Goal: Task Accomplishment & Management: Complete application form

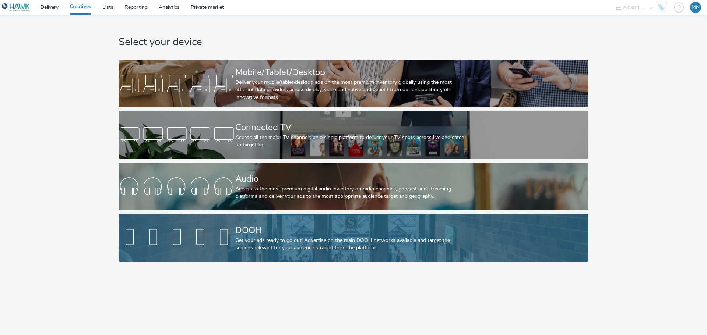
click at [280, 232] on div "DOOH" at bounding box center [351, 230] width 233 height 13
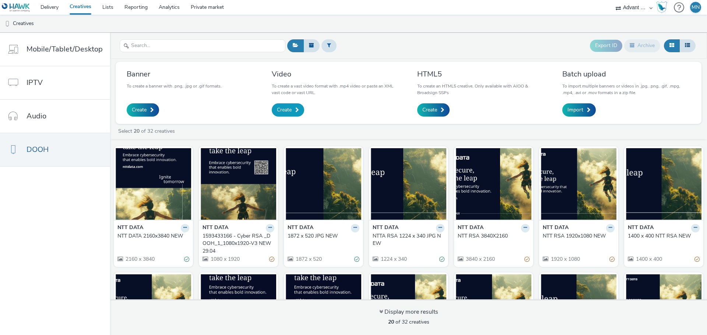
click at [300, 113] on link "Create" at bounding box center [288, 109] width 32 height 13
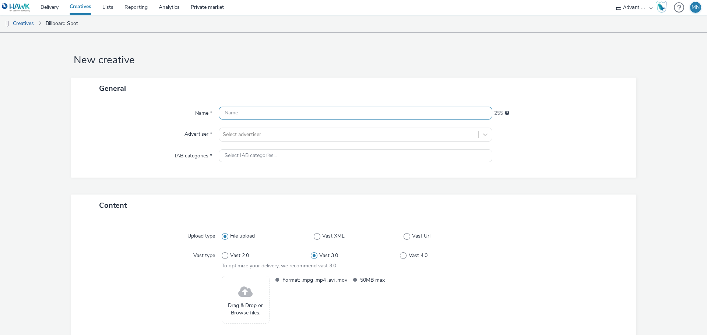
click at [302, 110] on input "text" at bounding box center [356, 113] width 274 height 13
paste input "Grand Prix"
type input "NTT DATA_SG_Grand Prix_Video"
click at [310, 127] on div "Name * NTT DATA_SG_Grand Prix_Video 227 Advertiser * Select advertiser... IAB c…" at bounding box center [354, 138] width 566 height 78
click at [309, 137] on div at bounding box center [349, 134] width 252 height 9
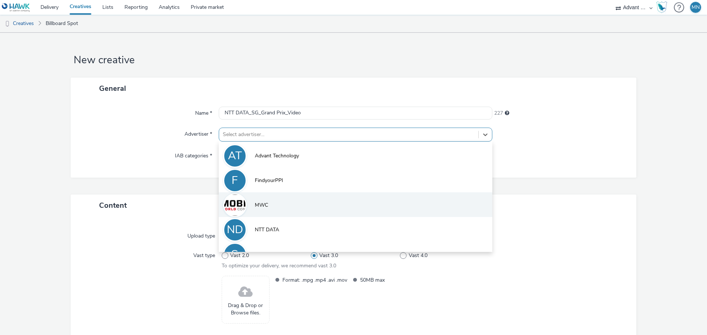
scroll to position [16, 0]
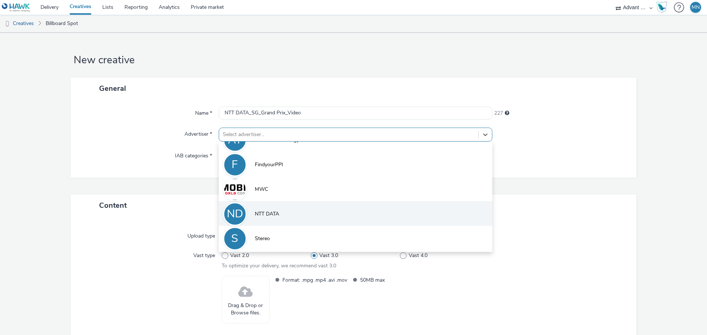
click at [310, 215] on li "ND NTT DATA" at bounding box center [356, 213] width 274 height 25
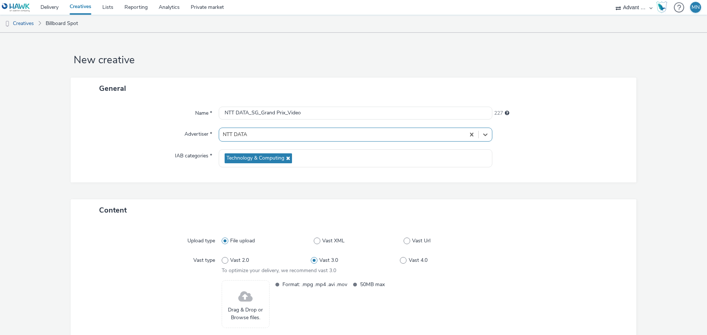
scroll to position [37, 0]
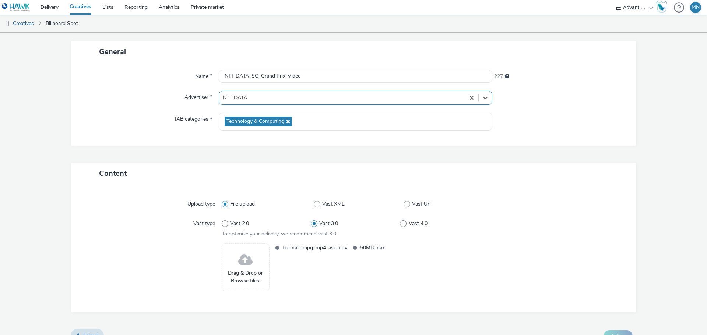
click at [243, 266] on span at bounding box center [245, 261] width 14 height 20
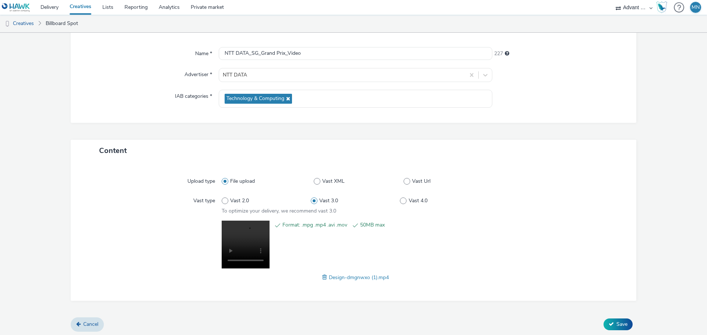
scroll to position [62, 0]
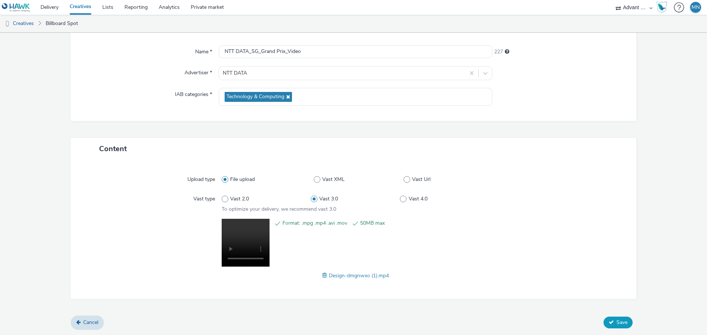
click at [617, 326] on button "Save" at bounding box center [618, 323] width 29 height 12
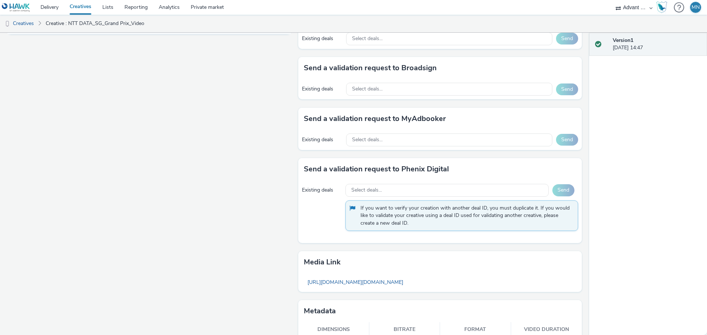
scroll to position [381, 0]
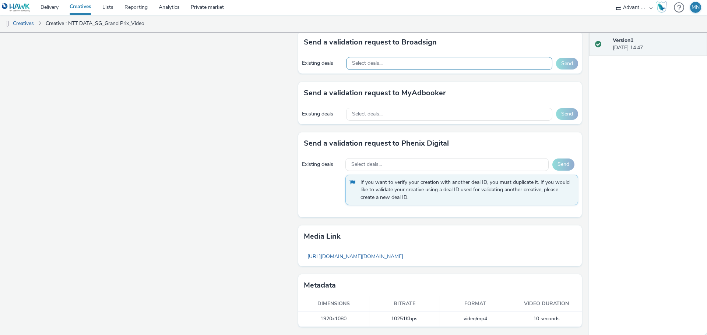
click at [439, 59] on div "Select deals..." at bounding box center [449, 63] width 206 height 13
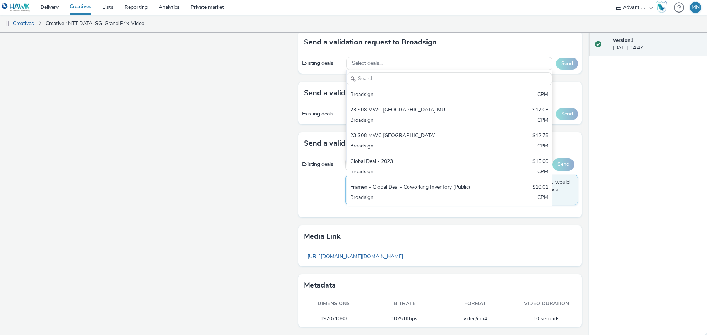
scroll to position [0, 0]
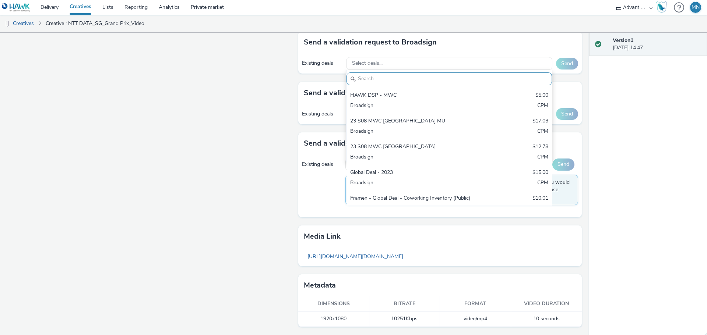
click at [258, 102] on div "Fullscreen" at bounding box center [150, 20] width 287 height 629
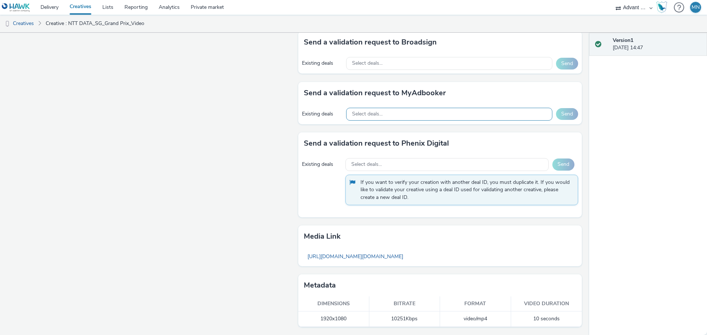
click at [412, 114] on div "Select deals..." at bounding box center [449, 114] width 206 height 13
click at [245, 126] on div "Fullscreen" at bounding box center [150, 20] width 287 height 629
click at [383, 164] on div "Select deals..." at bounding box center [446, 164] width 203 height 13
click at [373, 63] on span "Select deals..." at bounding box center [367, 63] width 31 height 6
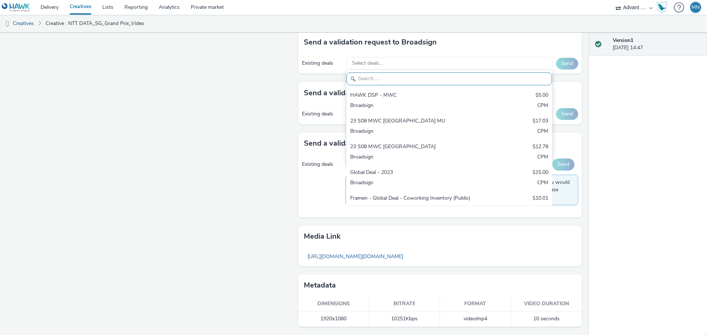
click at [278, 93] on div "Fullscreen" at bounding box center [150, 20] width 287 height 629
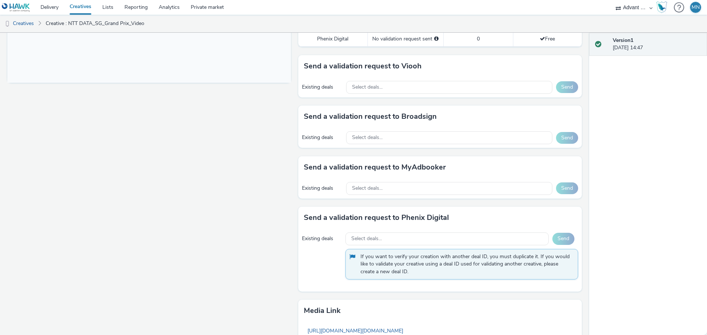
scroll to position [307, 0]
click at [460, 85] on div "Select deals..." at bounding box center [449, 86] width 206 height 13
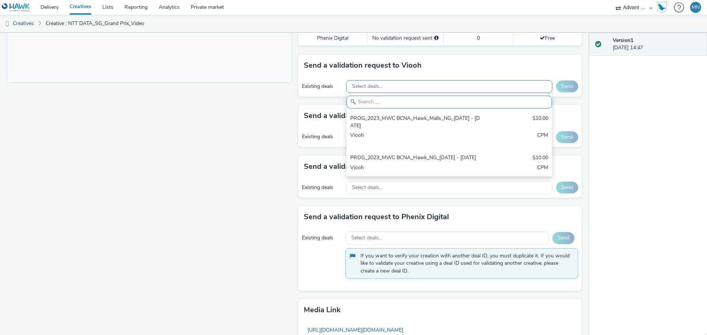
scroll to position [0, 0]
click at [236, 122] on div "Fullscreen" at bounding box center [150, 94] width 287 height 629
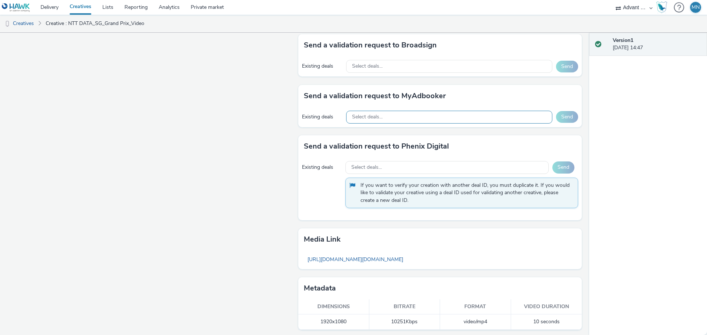
scroll to position [381, 0]
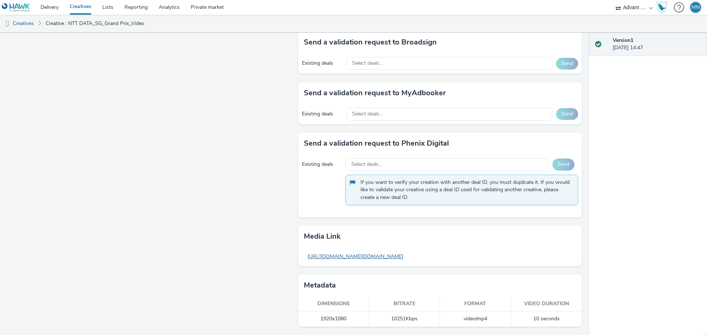
click at [390, 257] on link "[URL][DOMAIN_NAME][DOMAIN_NAME]" at bounding box center [355, 257] width 103 height 14
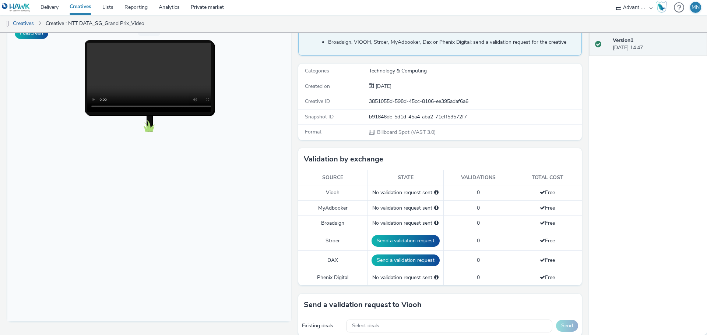
scroll to position [0, 0]
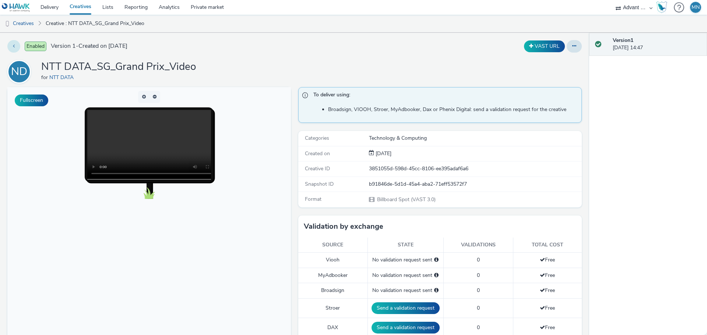
click at [11, 46] on button at bounding box center [13, 46] width 13 height 13
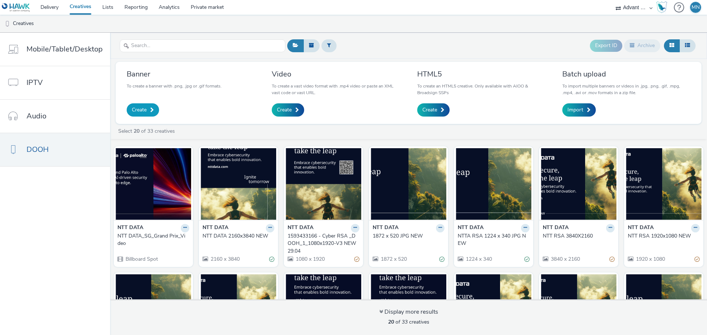
click at [141, 109] on span "Create" at bounding box center [139, 109] width 15 height 7
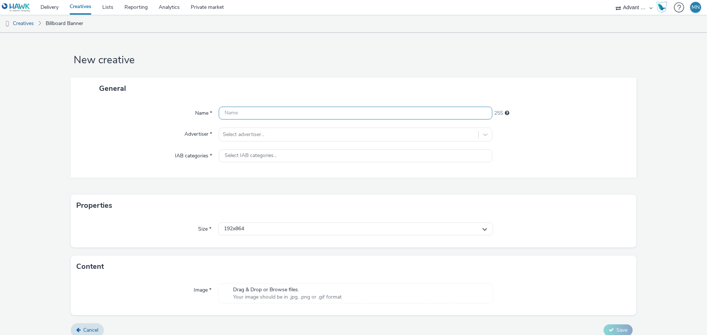
click at [236, 110] on input "text" at bounding box center [356, 113] width 274 height 13
click at [243, 113] on input "text" at bounding box center [356, 113] width 274 height 13
click at [321, 103] on div "Name * NTT DATA_SG_Grand Prix_ 232 Advertiser * Select advertiser... IAB catego…" at bounding box center [354, 138] width 566 height 78
click at [315, 113] on input "NTT DATA_SG_Grand Prix_" at bounding box center [356, 113] width 274 height 13
paste input "3840x720"
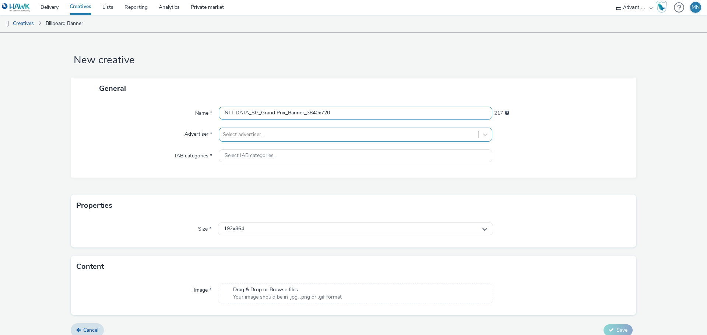
type input "NTT DATA_SG_Grand Prix_Banner_3840x720"
click at [317, 135] on div at bounding box center [349, 134] width 252 height 9
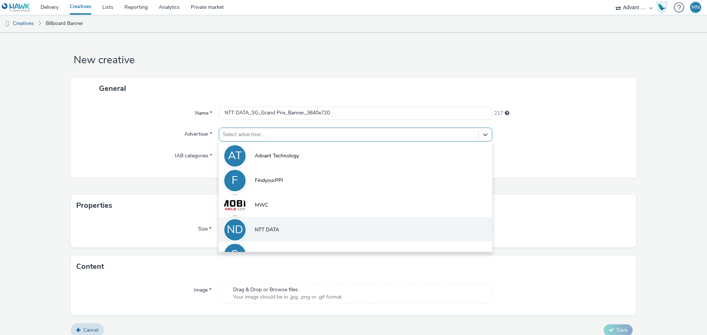
scroll to position [16, 0]
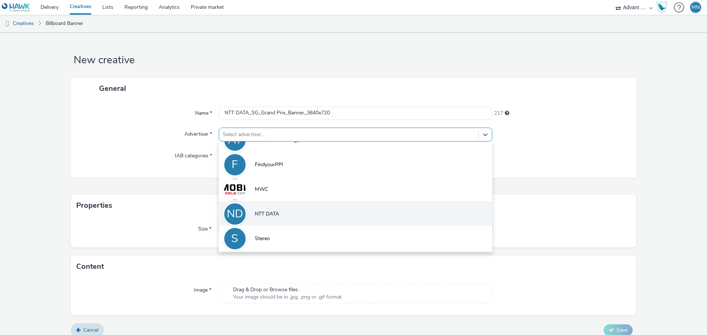
click at [281, 209] on li "ND NTT DATA" at bounding box center [356, 213] width 274 height 25
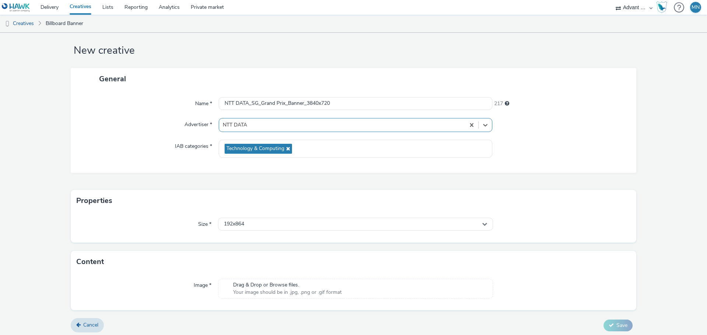
scroll to position [12, 0]
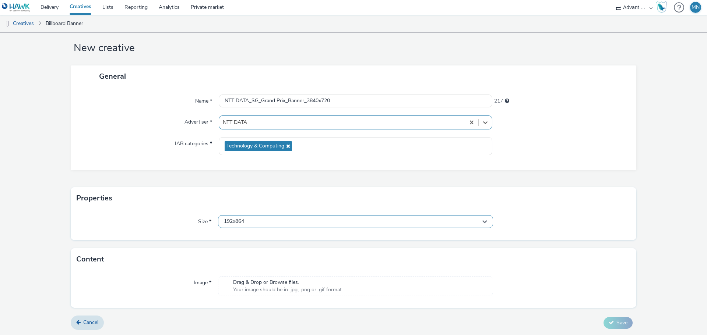
click at [311, 225] on div "192x864" at bounding box center [355, 221] width 275 height 13
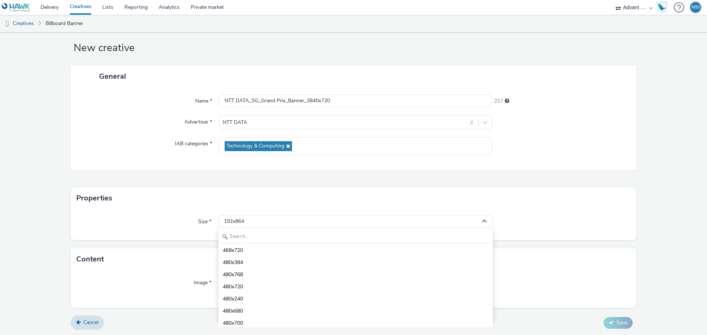
scroll to position [516, 0]
click at [268, 236] on input "text" at bounding box center [355, 237] width 274 height 13
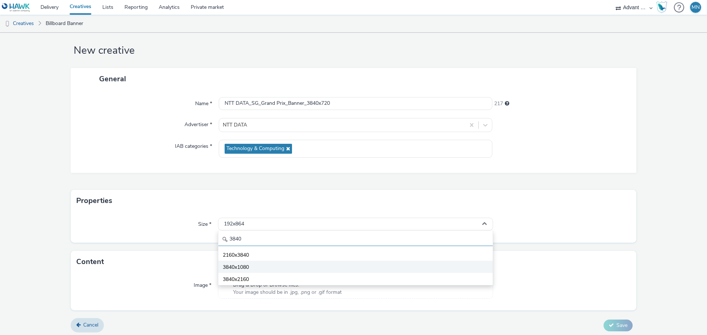
scroll to position [12, 0]
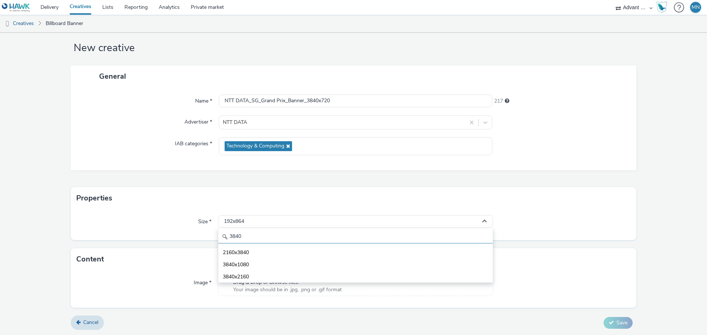
drag, startPoint x: 260, startPoint y: 235, endPoint x: 215, endPoint y: 237, distance: 45.3
click at [215, 237] on div "Size * 192x864 3840 2160x3840 3840x1080 3840x2160" at bounding box center [354, 225] width 566 height 31
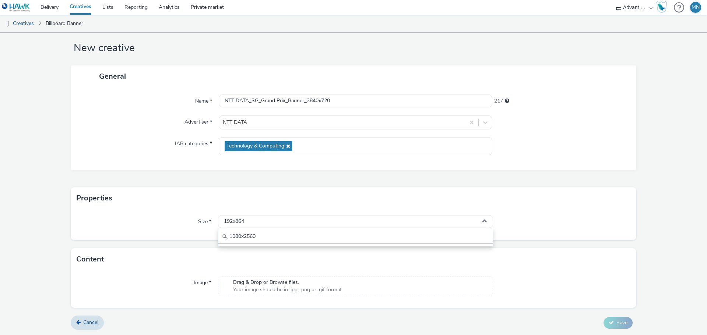
click at [239, 240] on input "1080x2560" at bounding box center [355, 237] width 274 height 13
type input "1080x2560"
click at [369, 246] on div "1080x2560" at bounding box center [355, 237] width 275 height 18
click at [367, 223] on div "192x864" at bounding box center [355, 221] width 275 height 13
click at [257, 241] on input "1080x2560" at bounding box center [355, 237] width 274 height 13
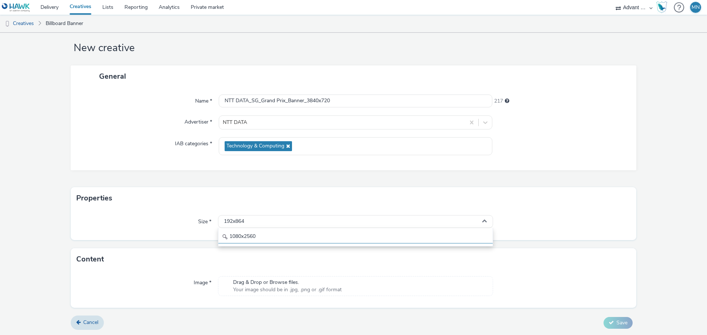
click at [260, 236] on input "1080x2560" at bounding box center [355, 237] width 274 height 13
click at [405, 223] on div "192x864" at bounding box center [355, 221] width 275 height 13
click at [417, 223] on div "192x864" at bounding box center [355, 221] width 275 height 13
click at [242, 236] on input "1080x2560" at bounding box center [355, 237] width 274 height 13
click at [357, 208] on div "Properties" at bounding box center [354, 198] width 566 height 22
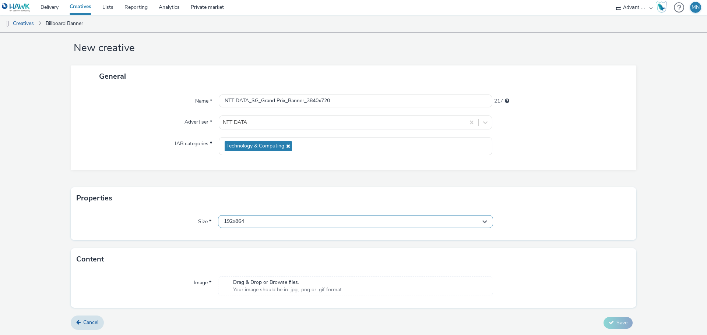
click at [426, 218] on div "192x864" at bounding box center [355, 221] width 275 height 13
drag, startPoint x: 300, startPoint y: 238, endPoint x: 153, endPoint y: 238, distance: 146.6
click at [153, 238] on div "Size * 192x864 1080x2560" at bounding box center [354, 225] width 566 height 31
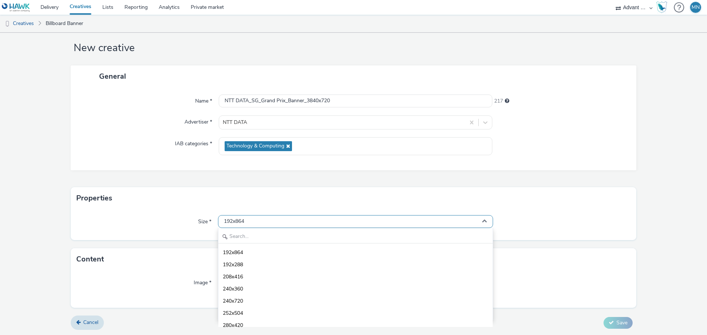
click at [425, 223] on div "192x864" at bounding box center [355, 221] width 275 height 13
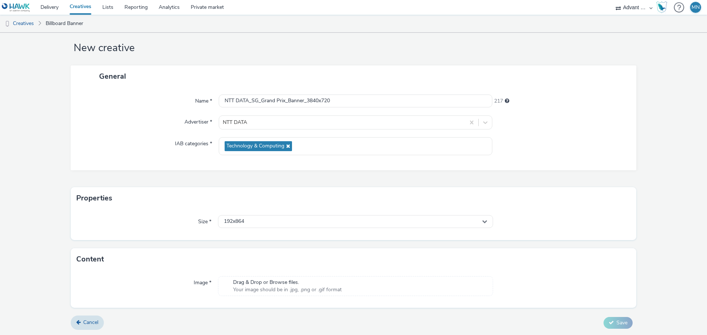
click at [493, 220] on div at bounding box center [562, 221] width 138 height 13
click at [486, 221] on div "192x864" at bounding box center [355, 221] width 275 height 13
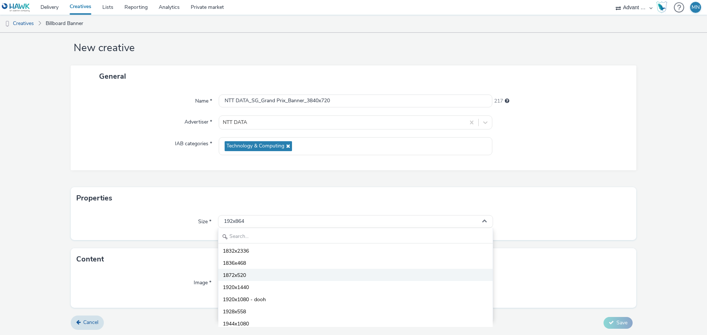
scroll to position [2541, 0]
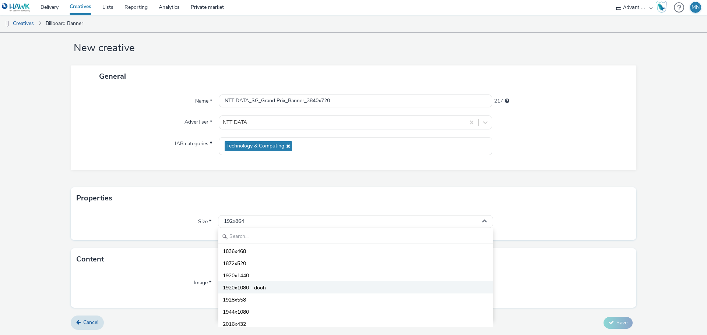
click at [312, 287] on li "1920x1080 - dooh" at bounding box center [355, 288] width 274 height 12
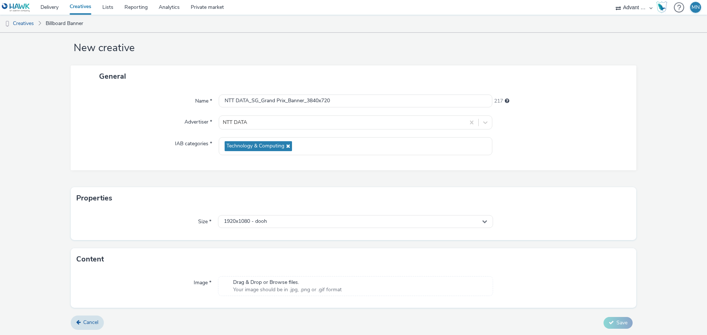
click at [316, 288] on span "Your image should be in .jpg, .png or .gif format" at bounding box center [287, 290] width 109 height 7
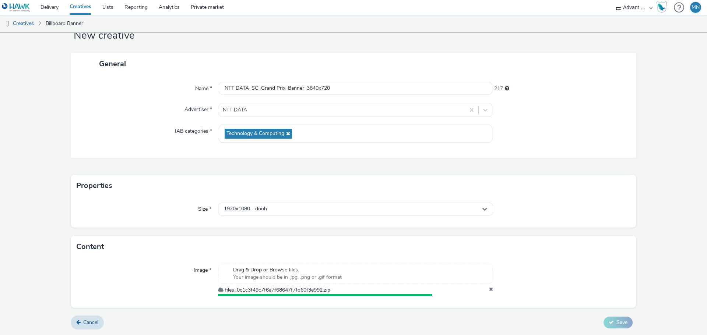
click at [489, 289] on icon at bounding box center [491, 290] width 4 height 7
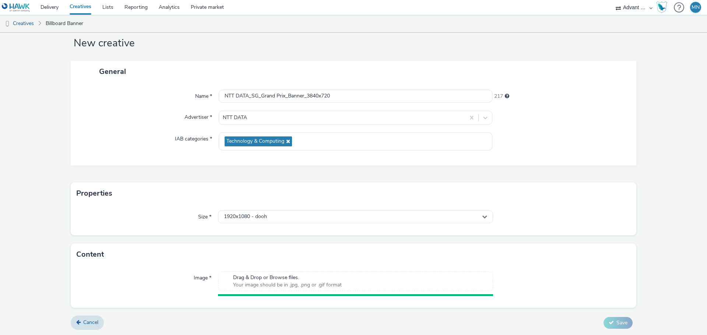
scroll to position [15, 0]
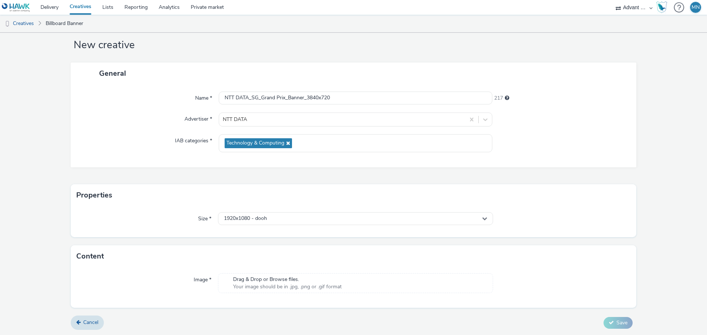
click at [387, 284] on div "Drag & Drop or Browse files. Your image should be in .jpg, .png or .gif format" at bounding box center [355, 284] width 275 height 20
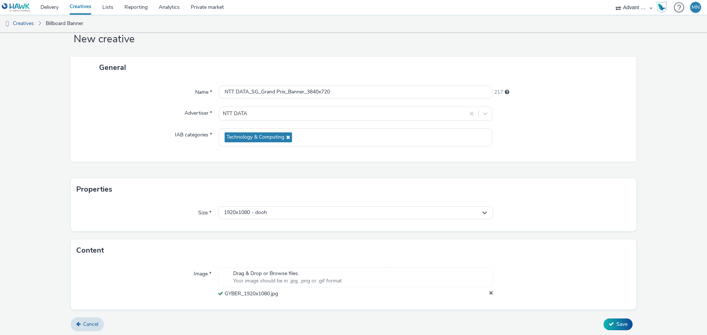
scroll to position [23, 0]
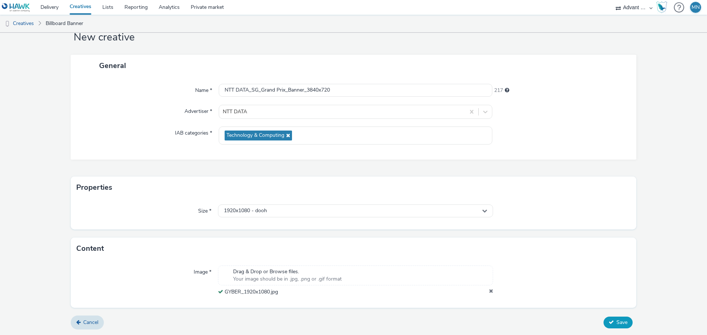
click at [609, 323] on icon at bounding box center [611, 322] width 5 height 5
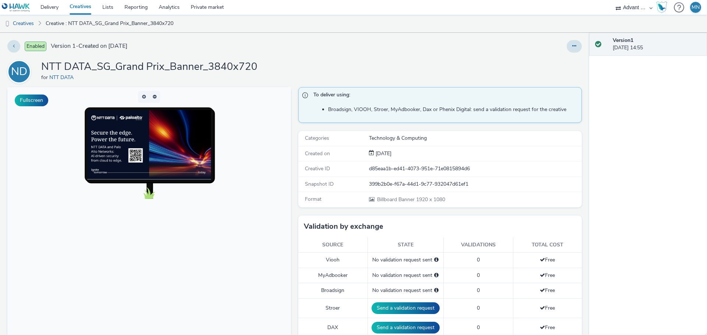
click at [244, 64] on h1 "NTT DATA_SG_Grand Prix_Banner_3840x720" at bounding box center [149, 67] width 216 height 14
click at [15, 47] on button at bounding box center [13, 46] width 13 height 13
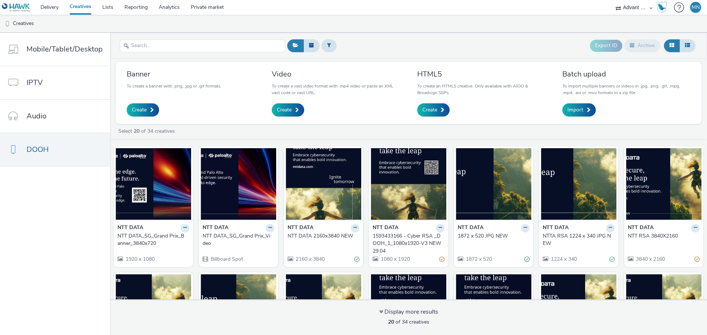
click at [183, 228] on icon at bounding box center [184, 228] width 3 height 4
click at [153, 239] on link "Edit" at bounding box center [161, 241] width 55 height 15
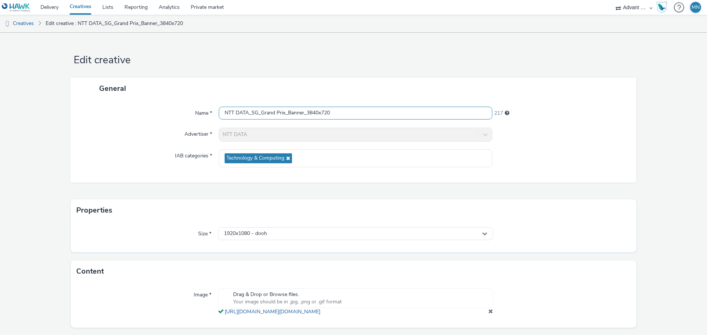
drag, startPoint x: 336, startPoint y: 115, endPoint x: 307, endPoint y: 112, distance: 29.5
click at [307, 112] on input "NTT DATA_SG_Grand Prix_Banner_3840x720" at bounding box center [356, 113] width 274 height 13
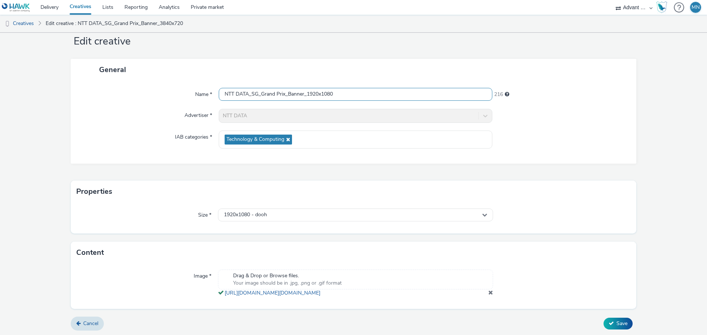
scroll to position [27, 0]
type input "NTT DATA_SG_Grand Prix_Banner_1920x1080"
click at [616, 321] on span "Save" at bounding box center [621, 322] width 11 height 7
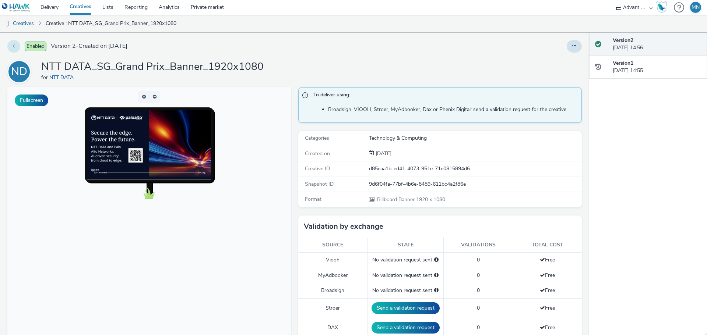
click at [13, 46] on icon at bounding box center [14, 45] width 2 height 5
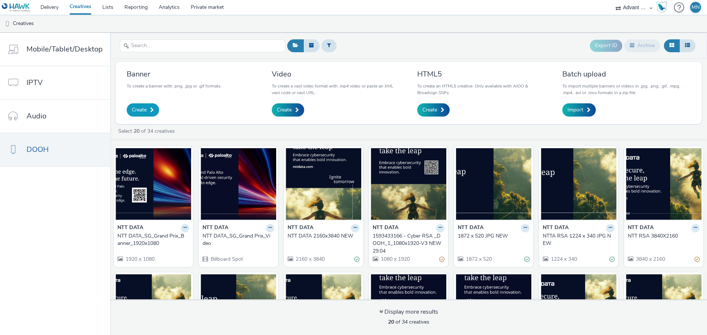
click at [143, 109] on span "Create" at bounding box center [139, 109] width 15 height 7
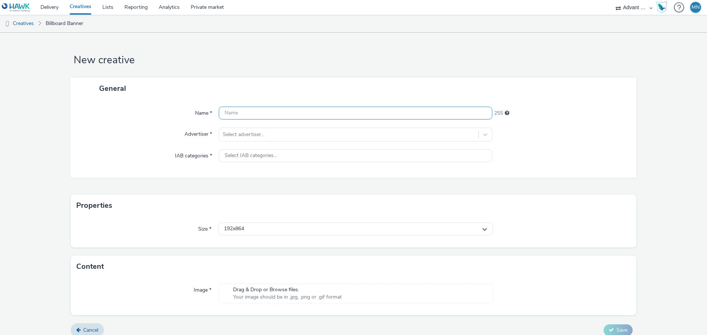
click at [312, 111] on input "text" at bounding box center [356, 113] width 274 height 13
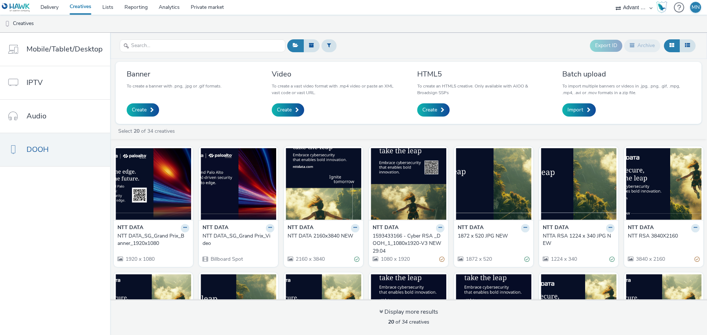
click at [110, 235] on div "NTT DATA NTT DATA_SG_Grand Prix_Banner_1920x1080 1920 x 1080 NTT DATA NTT DATA_…" at bounding box center [408, 325] width 597 height 365
drag, startPoint x: 113, startPoint y: 236, endPoint x: 159, endPoint y: 245, distance: 46.5
click at [159, 245] on div "NTT DATA NTT DATA_SG_Grand Prix_Banner_1920x1080 1920 x 1080" at bounding box center [153, 243] width 79 height 47
copy div "NTT DATA_SG_Grand Prix_Banner_1920x1080"
click at [141, 109] on span "Create" at bounding box center [139, 109] width 15 height 7
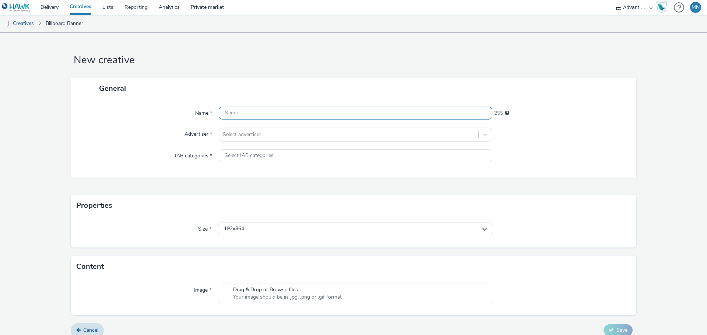
click at [253, 118] on input "text" at bounding box center [356, 113] width 274 height 13
paste input "NTT DATA_SG_Grand Prix_Banner_1920x1080"
click at [304, 139] on div at bounding box center [349, 134] width 252 height 9
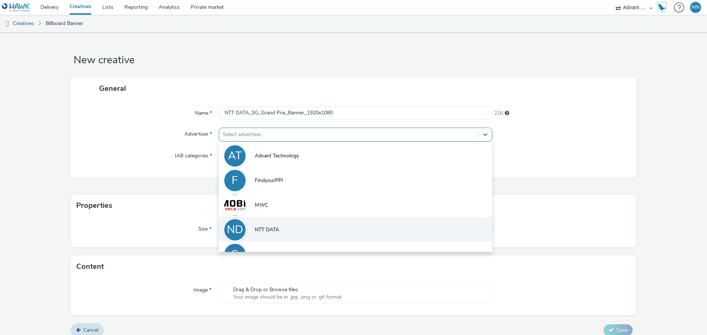
click at [265, 231] on span "NTT DATA" at bounding box center [267, 229] width 24 height 7
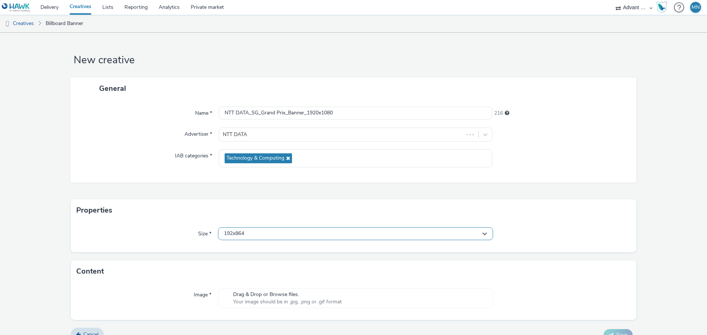
click at [274, 235] on div "192x864" at bounding box center [355, 234] width 275 height 13
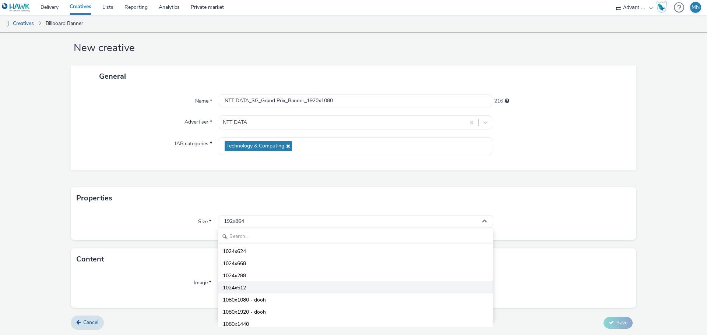
scroll to position [1694, 0]
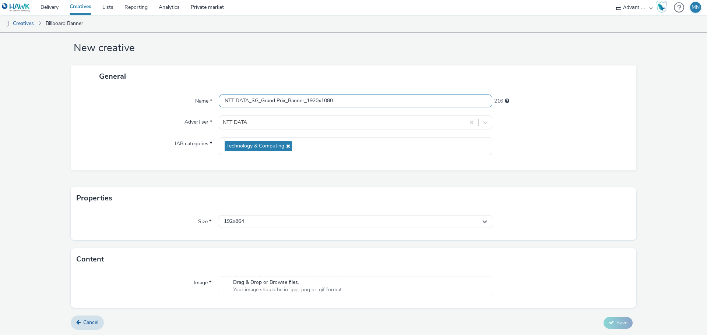
drag, startPoint x: 287, startPoint y: 97, endPoint x: 348, endPoint y: 88, distance: 62.2
click at [348, 88] on div "Name * NTT DATA_SG_Grand Prix_Banner_1920x1080 216 Advertiser * NTT DATA IAB ca…" at bounding box center [354, 128] width 566 height 83
type input "NTT DATA_SG_Grand Prix_Video1"
click at [324, 221] on div "192x864" at bounding box center [355, 221] width 275 height 13
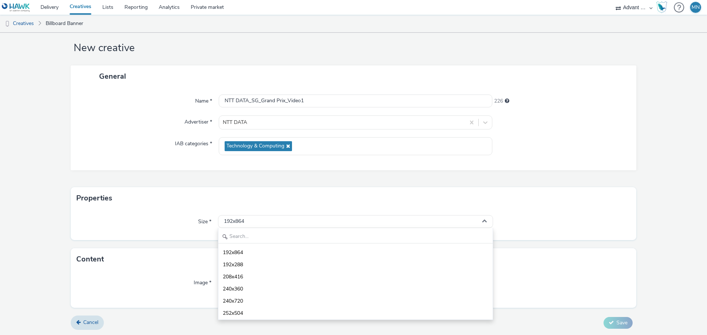
drag, startPoint x: 229, startPoint y: 204, endPoint x: 243, endPoint y: 205, distance: 13.6
click at [229, 204] on div "Properties" at bounding box center [354, 198] width 566 height 22
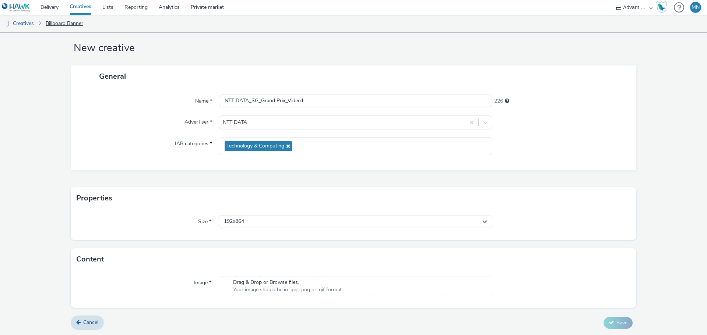
click at [54, 25] on link "Billboard Banner" at bounding box center [64, 24] width 45 height 18
click at [30, 22] on link "Creatives" at bounding box center [19, 24] width 38 height 18
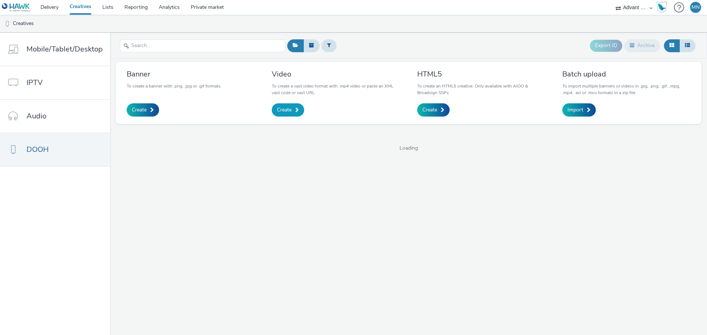
click at [286, 111] on span "Create" at bounding box center [284, 109] width 15 height 7
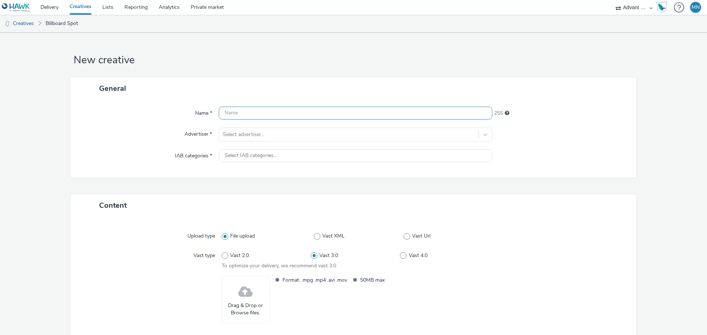
click at [282, 115] on input "text" at bounding box center [356, 113] width 274 height 13
type input "NTT DATA_SG_Grand Prix_Video1"
click at [288, 132] on div at bounding box center [349, 134] width 252 height 9
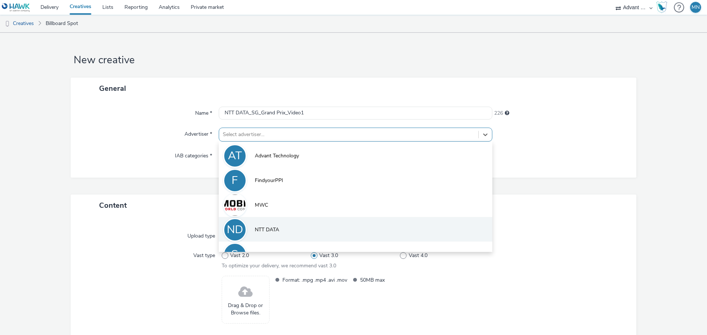
click at [268, 228] on span "NTT DATA" at bounding box center [267, 229] width 24 height 7
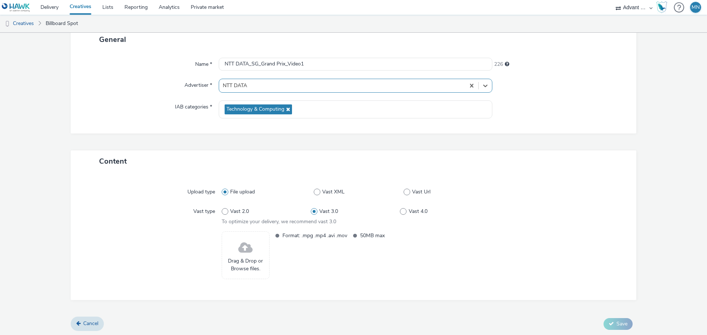
scroll to position [50, 0]
click at [247, 253] on span at bounding box center [245, 248] width 14 height 20
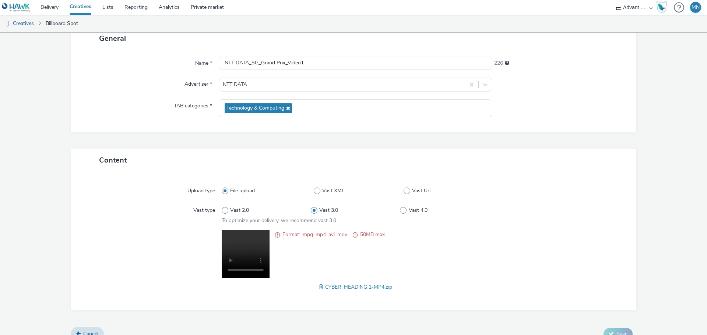
scroll to position [62, 0]
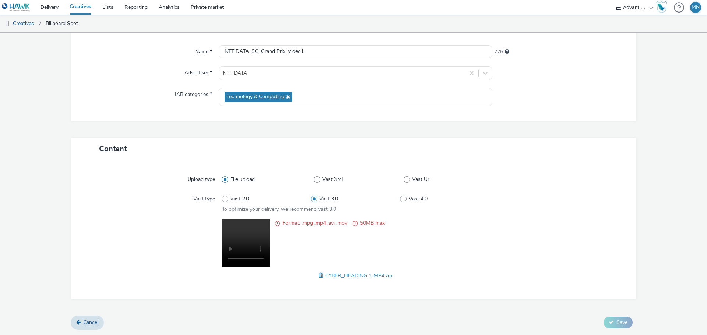
click at [262, 232] on video at bounding box center [246, 243] width 48 height 48
click at [240, 240] on video at bounding box center [246, 243] width 48 height 48
click at [276, 220] on span at bounding box center [277, 223] width 5 height 9
click at [353, 225] on span at bounding box center [355, 223] width 5 height 9
click at [319, 275] on span at bounding box center [322, 276] width 7 height 8
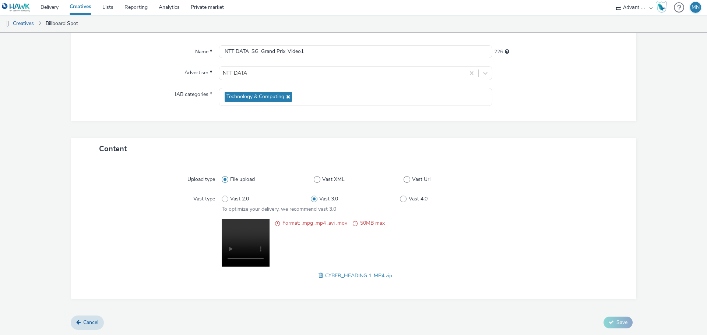
scroll to position [50, 0]
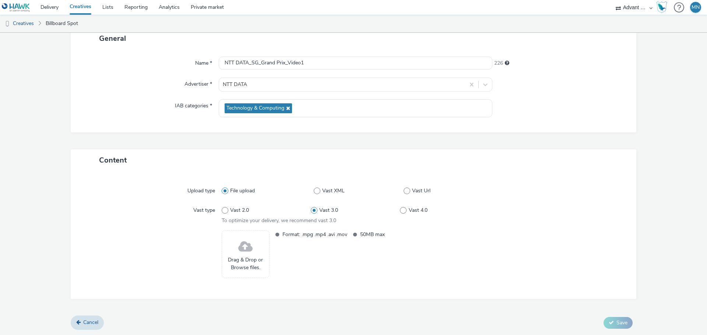
click at [243, 249] on span at bounding box center [245, 248] width 14 height 20
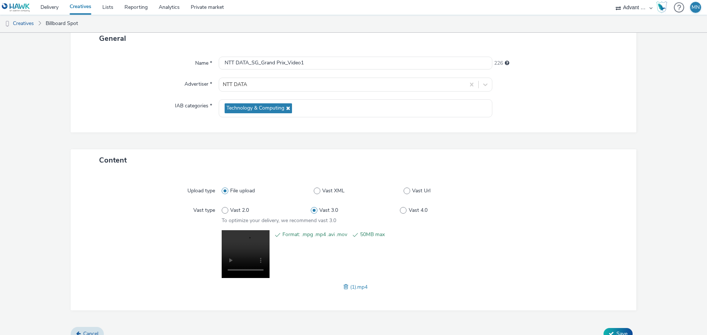
scroll to position [62, 0]
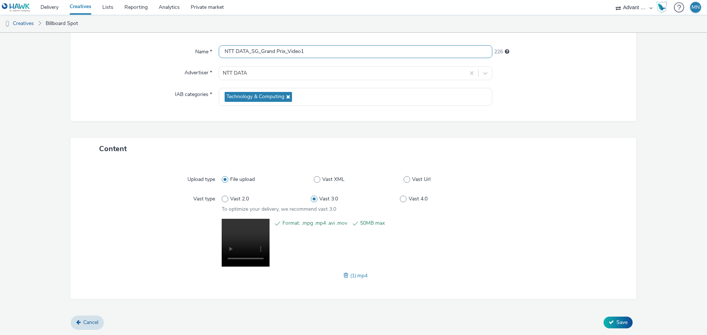
drag, startPoint x: 312, startPoint y: 51, endPoint x: 132, endPoint y: 53, distance: 179.7
click at [132, 53] on div "Name * NTT DATA_SG_Grand Prix_Video1 226" at bounding box center [353, 51] width 551 height 13
click at [616, 323] on span "Save" at bounding box center [621, 322] width 11 height 7
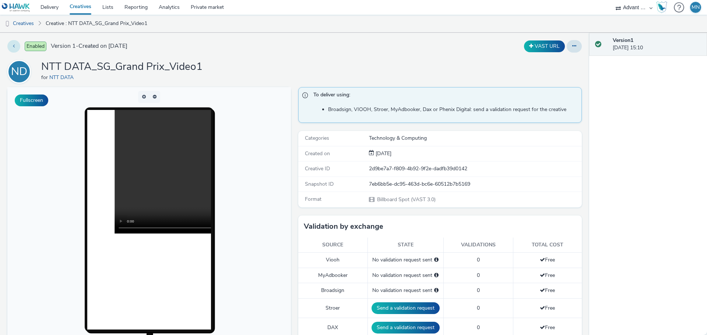
click at [13, 48] on icon at bounding box center [14, 45] width 2 height 5
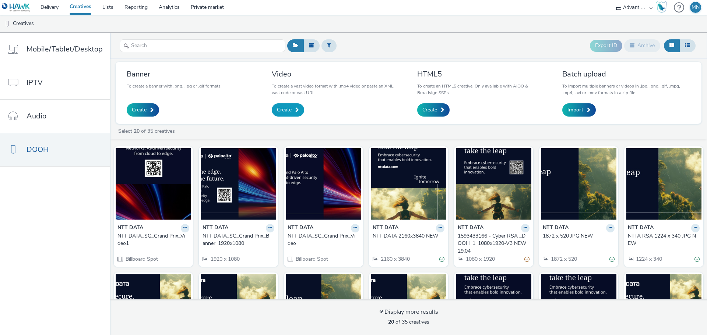
click at [290, 111] on span "Create" at bounding box center [284, 109] width 15 height 7
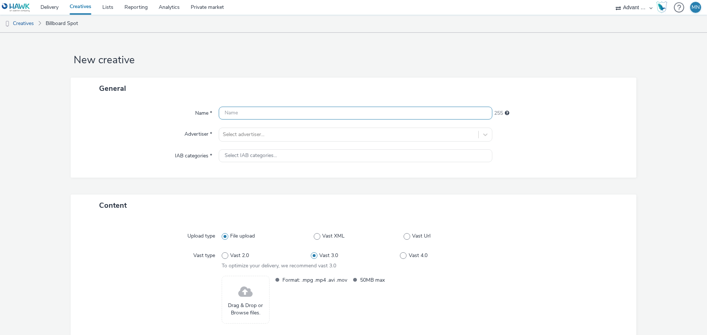
click at [289, 112] on input "text" at bounding box center [356, 113] width 274 height 13
paste input "NTT DATA_SG_Grand Prix_Video1"
type input "NTT DATA_SG_Grand Prix_Video2"
click at [242, 140] on div "Select advertiser..." at bounding box center [348, 135] width 259 height 12
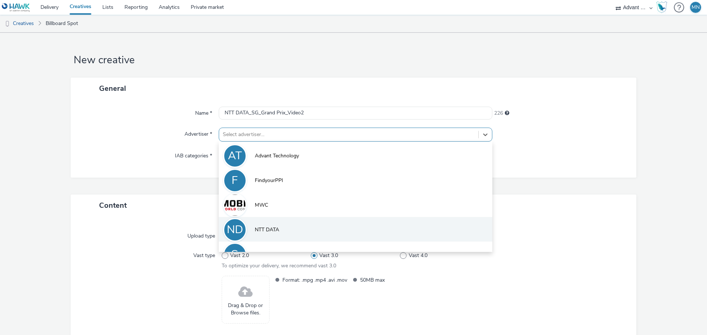
click at [255, 228] on span "NTT DATA" at bounding box center [267, 229] width 24 height 7
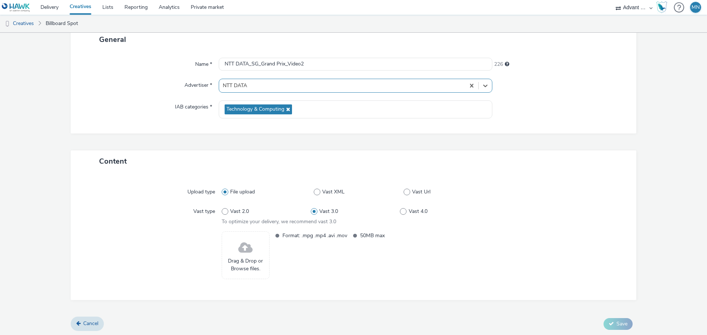
scroll to position [50, 0]
click at [232, 254] on div "Drag & Drop or Browse files." at bounding box center [246, 255] width 48 height 48
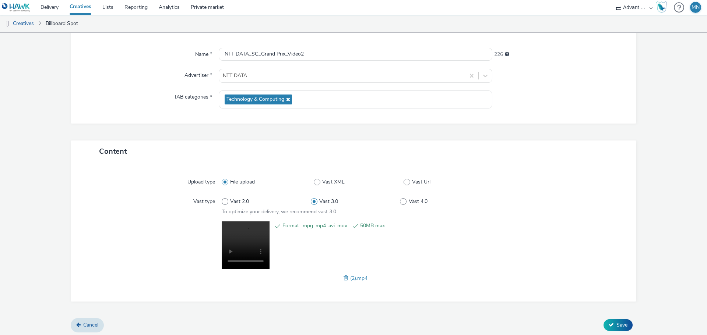
scroll to position [62, 0]
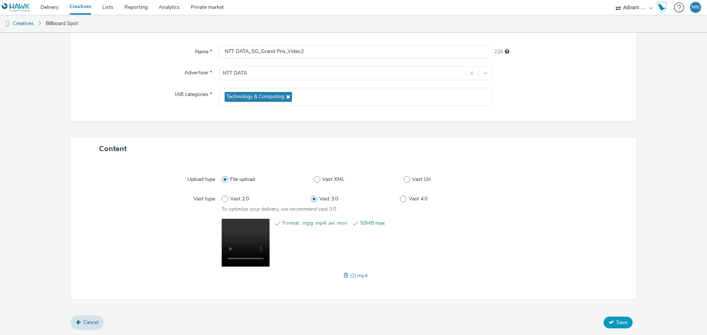
click at [616, 323] on span "Save" at bounding box center [621, 322] width 11 height 7
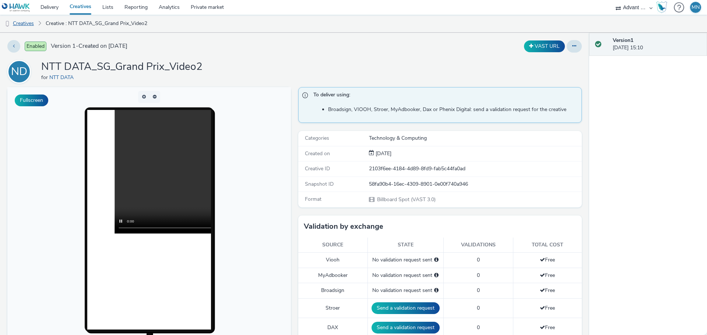
click at [27, 24] on link "Creatives" at bounding box center [19, 24] width 38 height 18
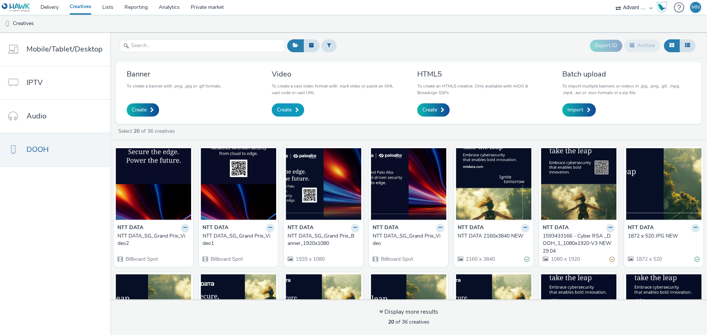
click at [280, 110] on span "Create" at bounding box center [284, 109] width 15 height 7
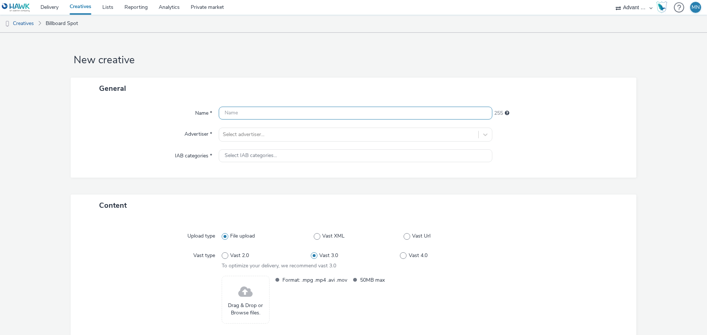
click at [272, 112] on input "text" at bounding box center [356, 113] width 274 height 13
paste input "NTT DATA_SG_Grand Prix_Video1"
type input "NTT DATA_SG_Grand Prix_Video3"
click at [292, 132] on div at bounding box center [349, 134] width 252 height 9
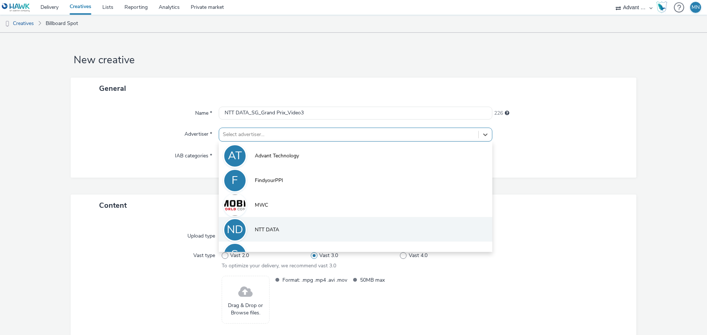
click at [266, 228] on span "NTT DATA" at bounding box center [267, 229] width 24 height 7
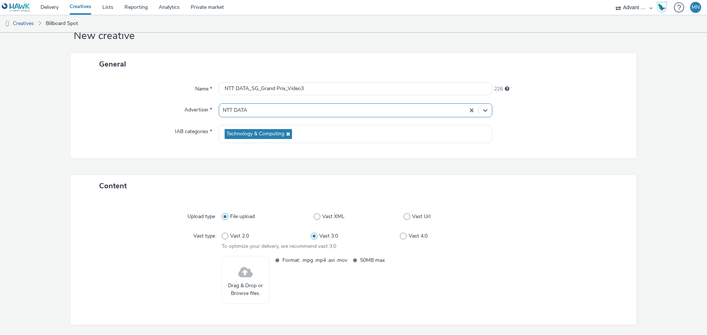
scroll to position [50, 0]
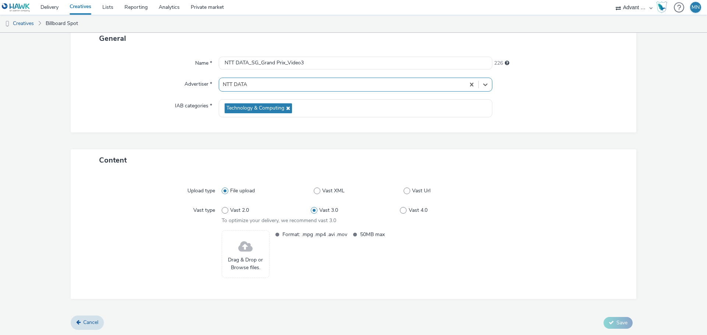
click at [247, 257] on span "Drag & Drop or Browse files." at bounding box center [246, 264] width 40 height 15
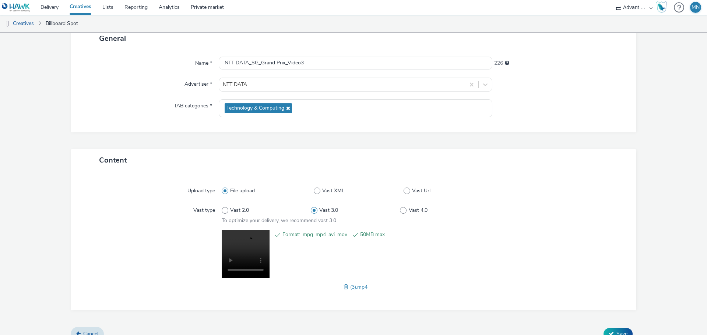
scroll to position [62, 0]
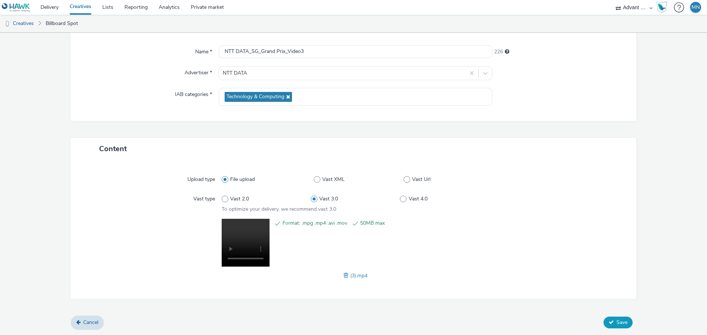
click at [616, 325] on span "Save" at bounding box center [621, 322] width 11 height 7
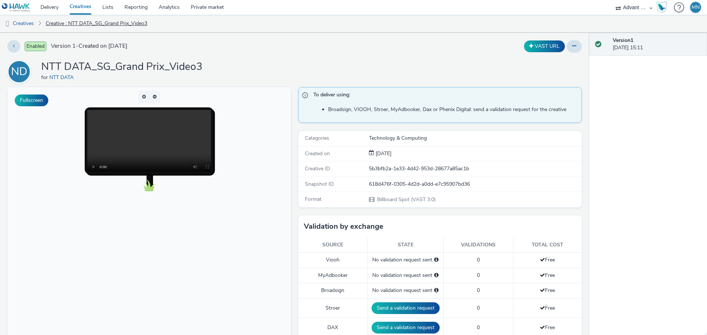
click at [73, 23] on link "Creative : NTT DATA_SG_Grand Prix_Video3" at bounding box center [96, 24] width 109 height 18
click at [31, 24] on link "Creatives" at bounding box center [19, 24] width 38 height 18
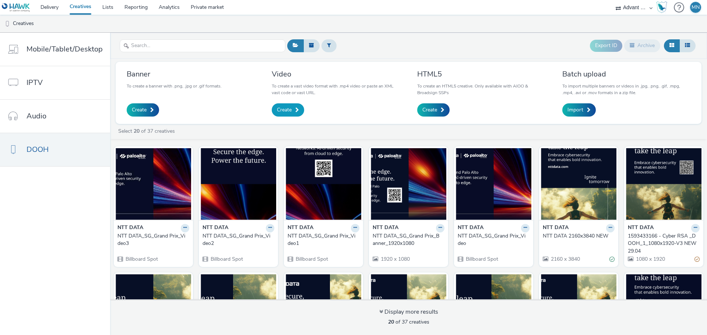
click at [287, 108] on span "Create" at bounding box center [284, 109] width 15 height 7
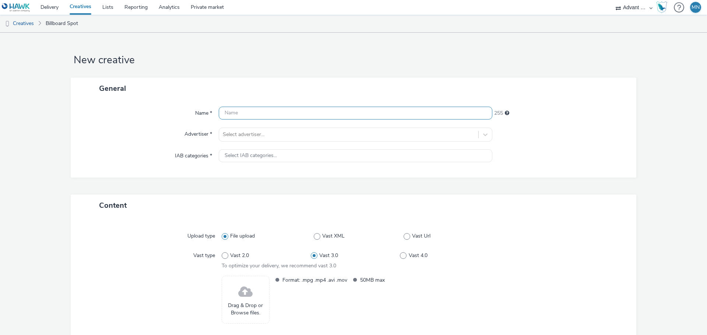
click at [247, 114] on input "text" at bounding box center [356, 113] width 274 height 13
paste input "NTT DATA_SG_Grand Prix_Video1"
type input "NTT DATA_SG_Grand Prix_Video4"
click at [312, 137] on div at bounding box center [349, 134] width 252 height 9
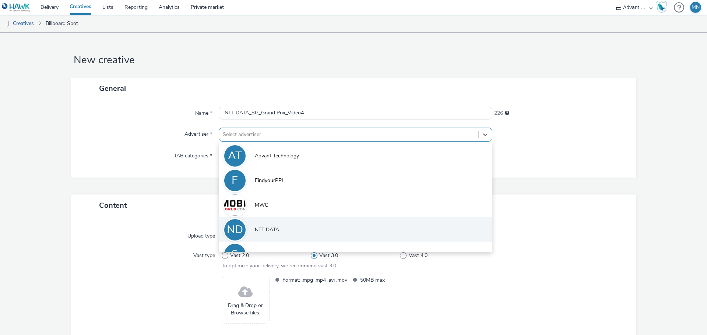
click at [299, 231] on li "ND NTT DATA" at bounding box center [356, 229] width 274 height 25
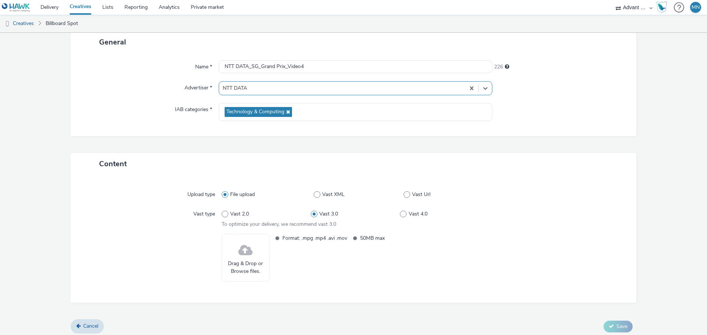
scroll to position [50, 0]
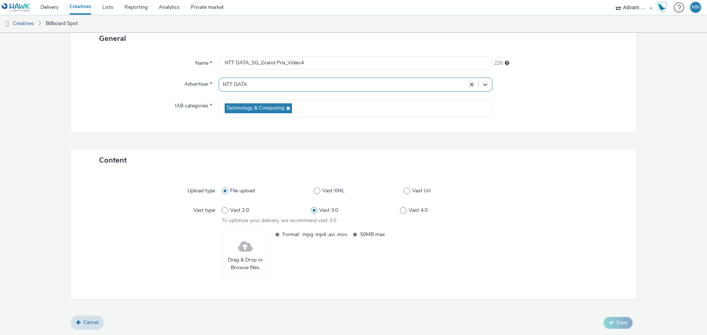
click at [238, 249] on span at bounding box center [245, 248] width 14 height 20
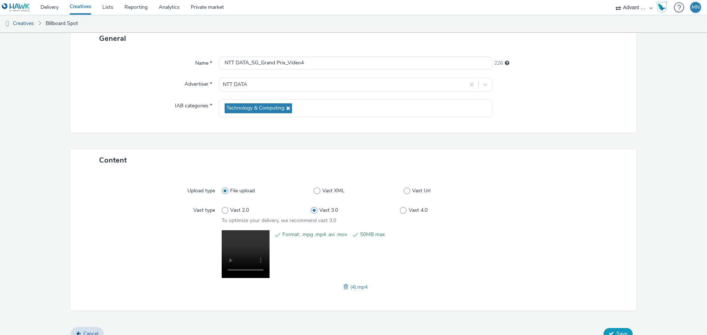
click at [617, 334] on span "Save" at bounding box center [621, 334] width 11 height 7
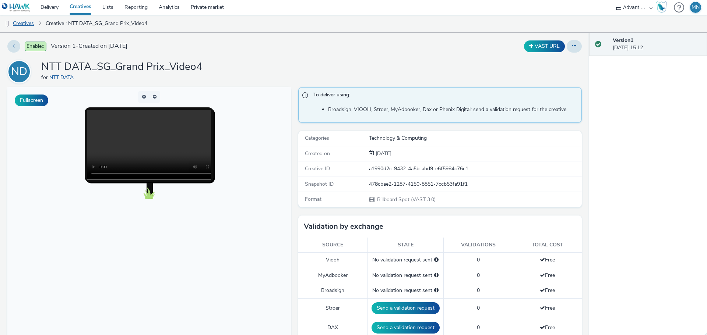
click at [32, 24] on link "Creatives" at bounding box center [19, 24] width 38 height 18
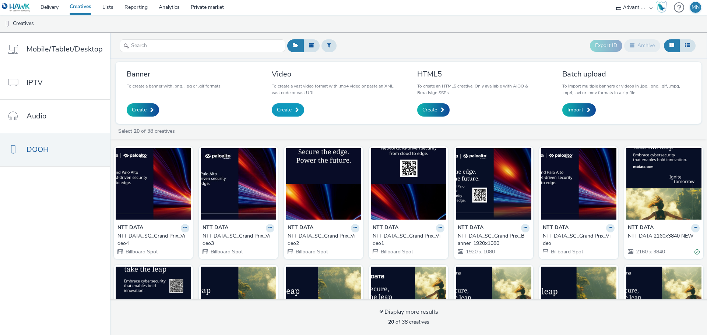
click at [284, 110] on span "Create" at bounding box center [284, 109] width 15 height 7
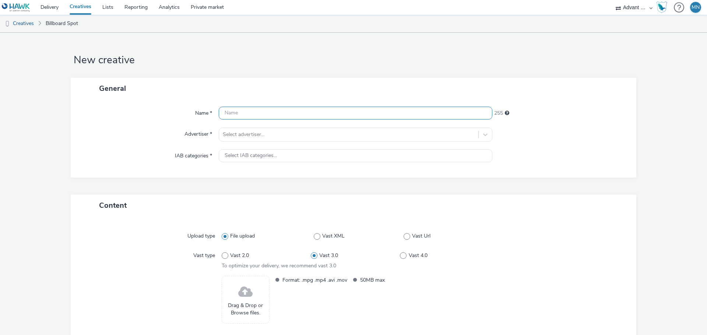
click at [280, 114] on input "text" at bounding box center [356, 113] width 274 height 13
paste input "NTT DATA_SG_Grand Prix_Video1"
type input "NTT DATA_SG_Grand Prix_Video5"
click at [275, 139] on div at bounding box center [349, 134] width 252 height 9
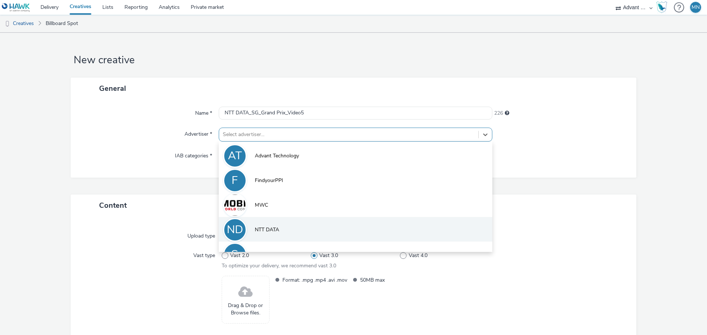
click at [272, 224] on li "ND NTT DATA" at bounding box center [356, 229] width 274 height 25
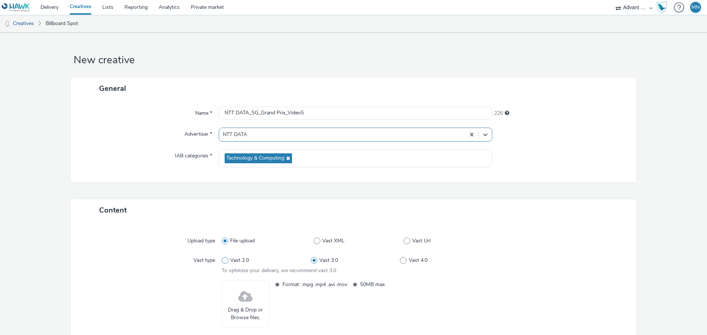
scroll to position [37, 0]
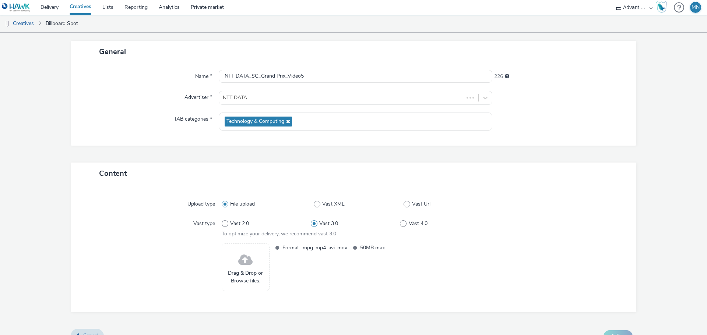
click at [243, 262] on span at bounding box center [245, 261] width 14 height 20
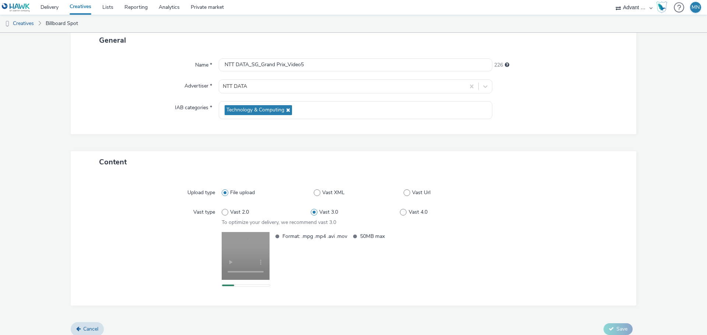
scroll to position [55, 0]
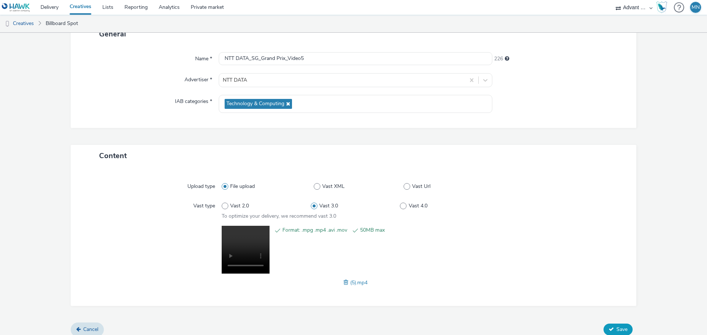
click at [616, 328] on span "Save" at bounding box center [621, 329] width 11 height 7
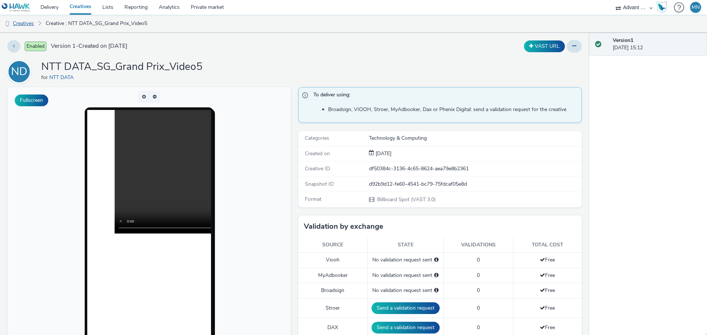
click at [32, 24] on link "Creatives" at bounding box center [19, 24] width 38 height 18
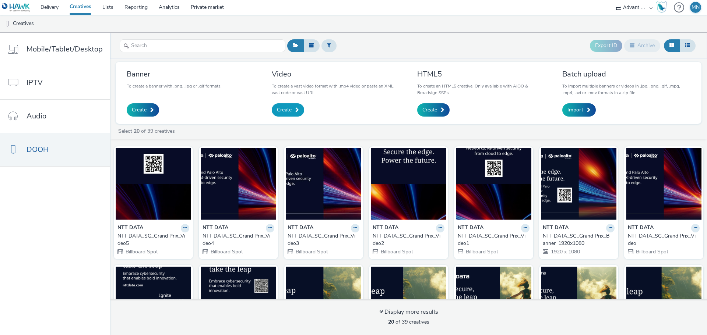
click at [287, 110] on span "Create" at bounding box center [284, 109] width 15 height 7
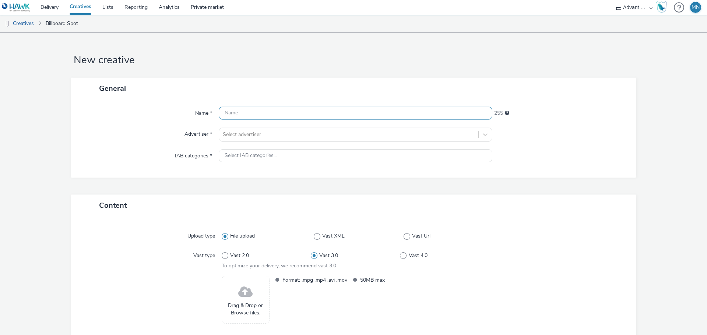
click at [254, 108] on input "text" at bounding box center [356, 113] width 274 height 13
paste input "NTT DATA_SG_Grand Prix_Video1"
type input "NTT DATA_SG_Grand Prix_Video1"
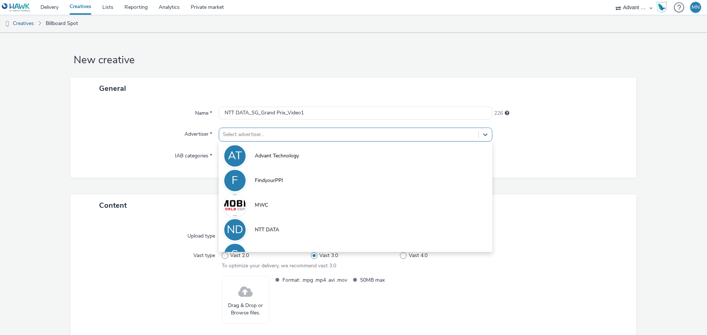
click at [435, 137] on div at bounding box center [349, 134] width 252 height 9
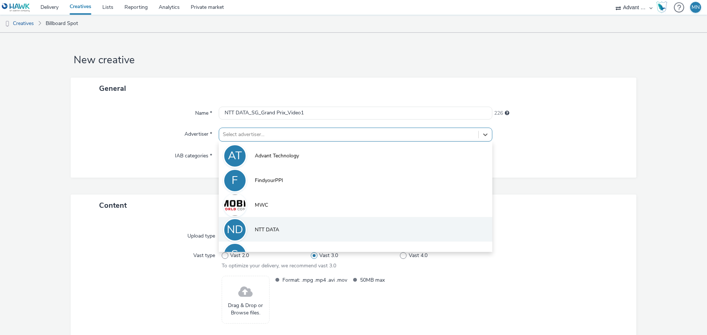
click at [283, 231] on li "ND NTT DATA" at bounding box center [356, 229] width 274 height 25
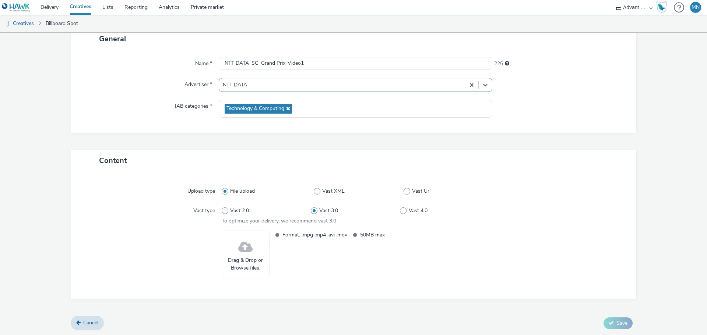
scroll to position [50, 0]
click at [245, 263] on span "Drag & Drop or Browse files." at bounding box center [246, 264] width 40 height 15
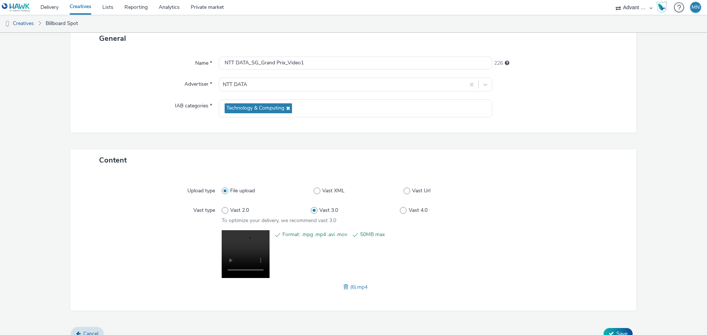
scroll to position [62, 0]
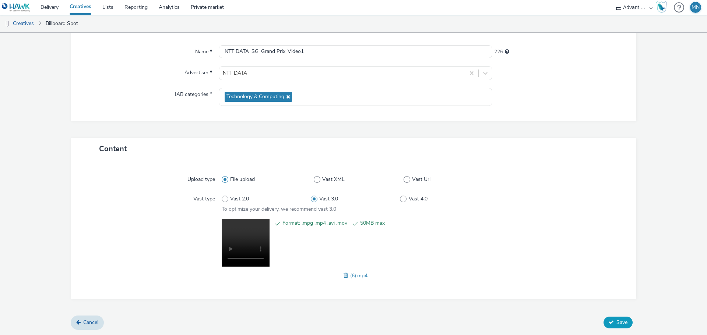
click at [620, 324] on span "Save" at bounding box center [621, 322] width 11 height 7
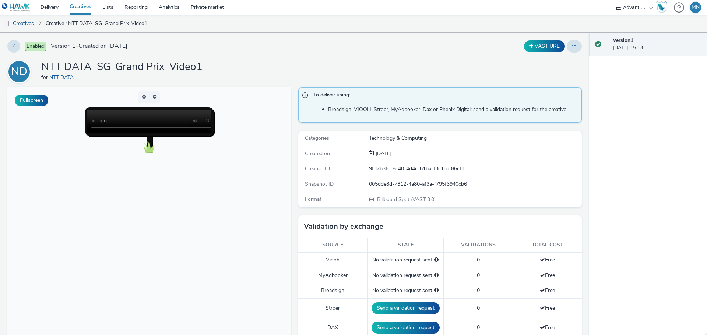
click at [70, 46] on span "Version 1 - Created on [DATE]" at bounding box center [89, 46] width 77 height 8
click at [16, 47] on button at bounding box center [13, 46] width 13 height 13
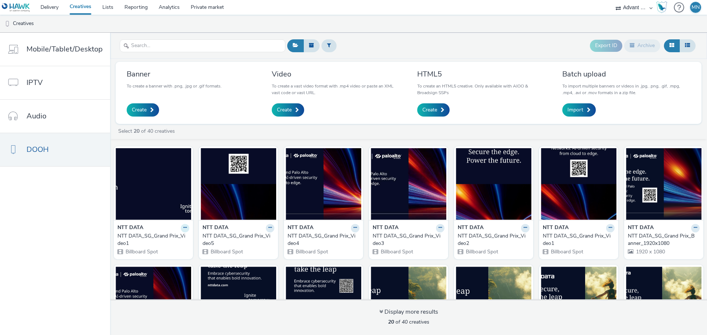
click at [181, 228] on button at bounding box center [185, 228] width 8 height 8
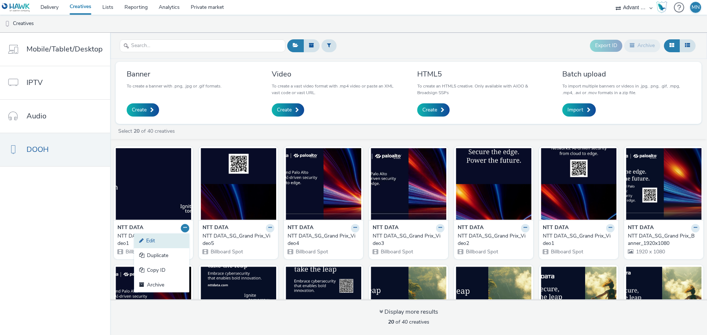
click at [176, 239] on link "Edit" at bounding box center [161, 241] width 55 height 15
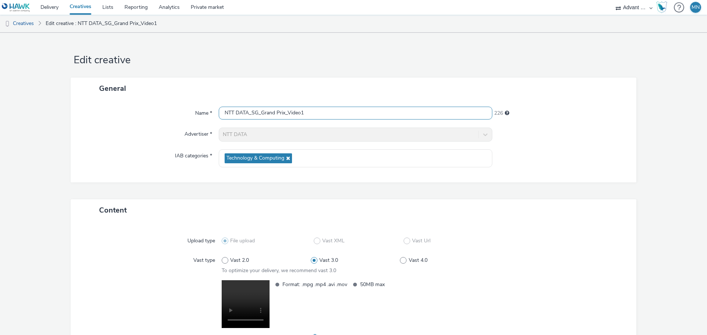
click at [308, 112] on input "NTT DATA_SG_Grand Prix_Video1" at bounding box center [356, 113] width 274 height 13
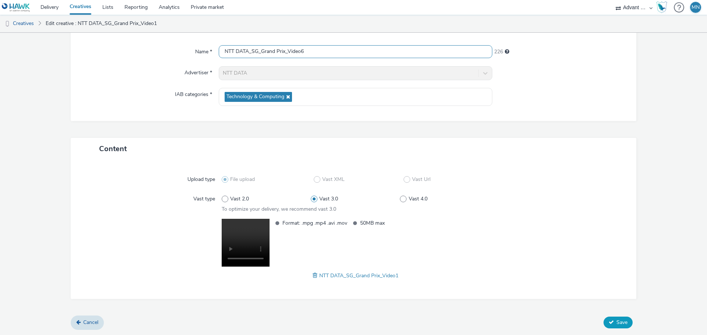
type input "NTT DATA_SG_Grand Prix_Video6"
click at [610, 325] on button "Save" at bounding box center [618, 323] width 29 height 12
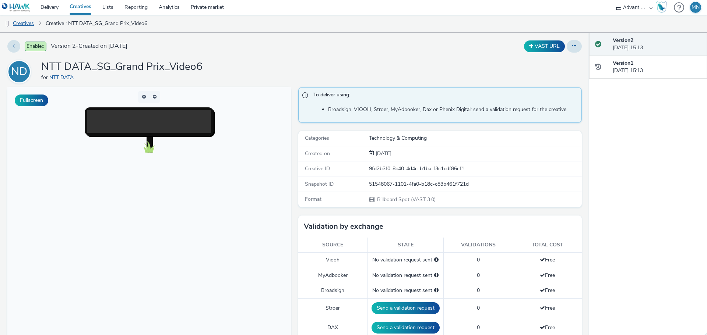
click at [27, 24] on link "Creatives" at bounding box center [19, 24] width 38 height 18
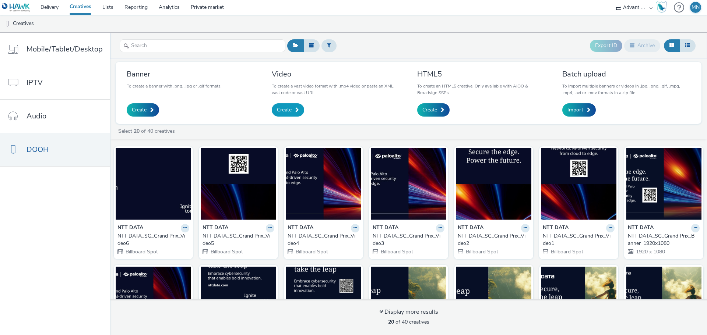
click at [287, 111] on span "Create" at bounding box center [284, 109] width 15 height 7
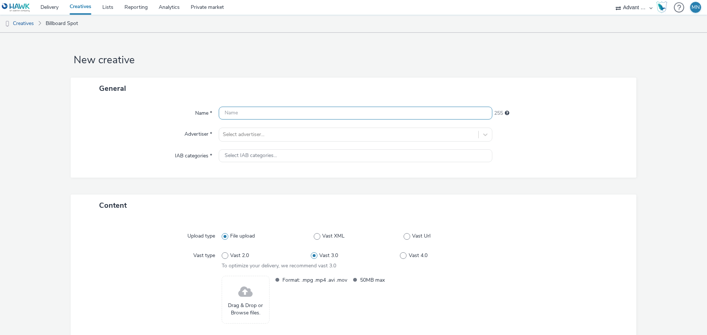
click at [260, 115] on input "text" at bounding box center [356, 113] width 274 height 13
paste input "NTT DATA_SG_Grand Prix_Video1"
type input "NTT DATA_SG_Grand Prix_Video7"
click at [271, 131] on div at bounding box center [349, 134] width 252 height 9
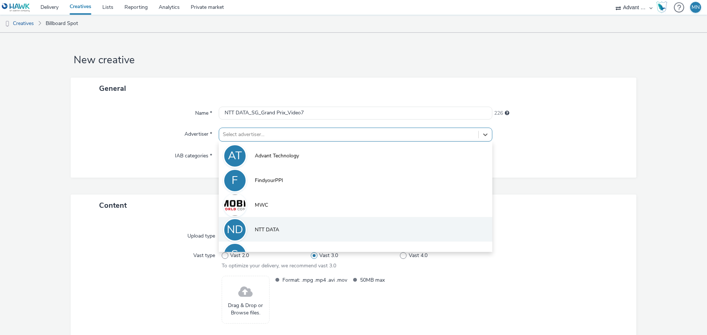
click at [264, 229] on span "NTT DATA" at bounding box center [267, 229] width 24 height 7
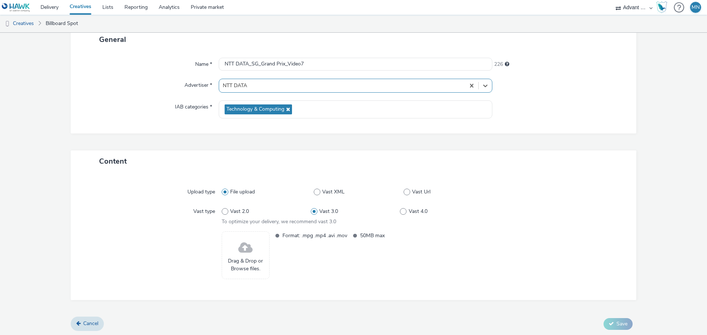
scroll to position [50, 0]
click at [238, 246] on span at bounding box center [245, 248] width 14 height 20
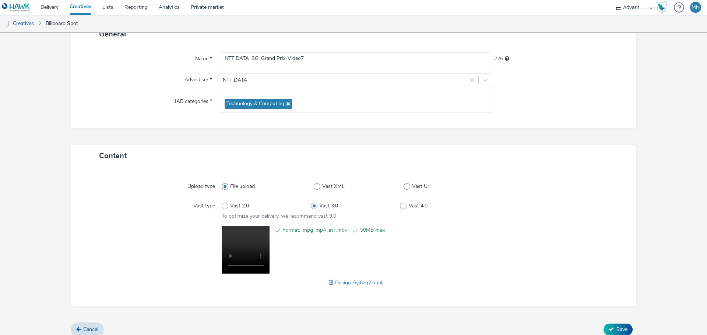
scroll to position [62, 0]
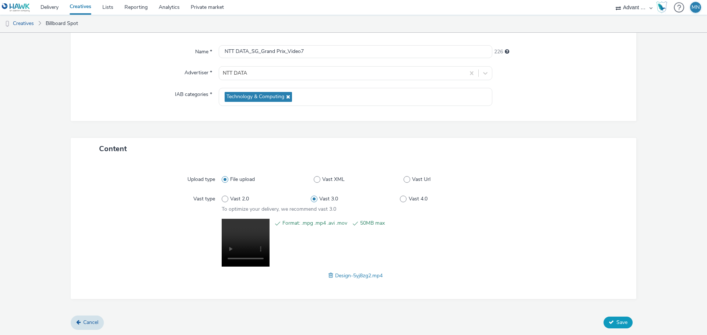
click at [609, 324] on icon at bounding box center [611, 322] width 5 height 5
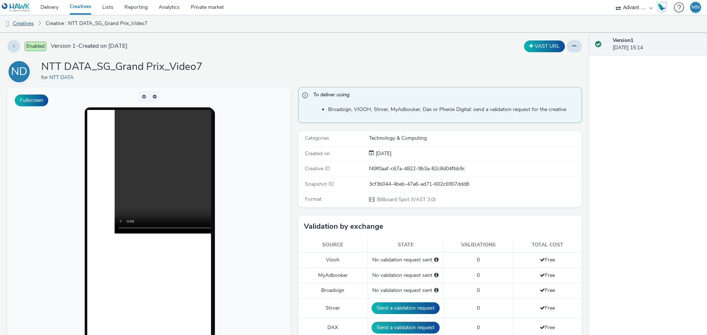
click at [24, 25] on link "Creatives" at bounding box center [19, 24] width 38 height 18
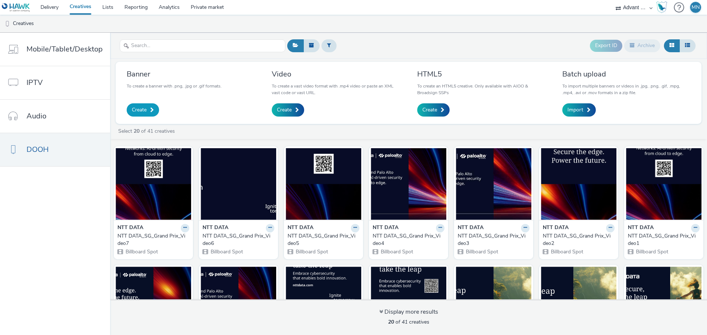
click at [144, 113] on span "Create" at bounding box center [139, 109] width 15 height 7
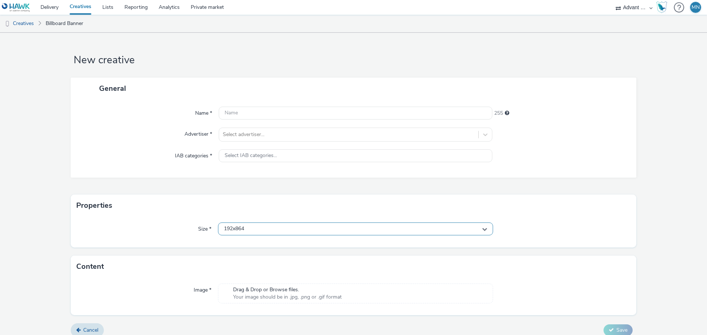
click at [277, 226] on div "192x864" at bounding box center [355, 229] width 275 height 13
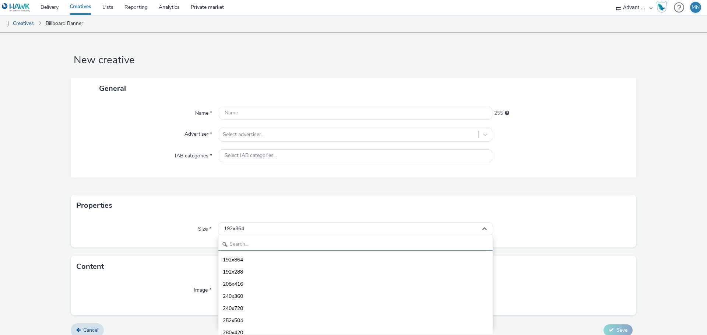
click at [292, 247] on input "text" at bounding box center [355, 244] width 274 height 13
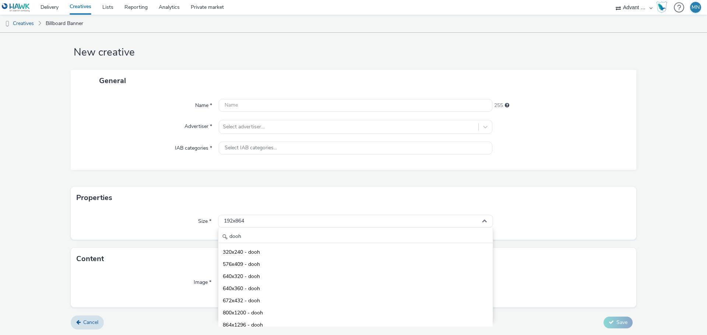
scroll to position [65, 0]
drag, startPoint x: 251, startPoint y: 233, endPoint x: 221, endPoint y: 232, distance: 29.5
click at [221, 232] on input "dooh" at bounding box center [355, 237] width 274 height 13
drag, startPoint x: 239, startPoint y: 238, endPoint x: 216, endPoint y: 238, distance: 23.2
click at [216, 238] on div "Size * 192x864 1080 696x1080 720x1080 960x1080 1080x1080 - dooh 1080x1920 - doo…" at bounding box center [354, 224] width 566 height 31
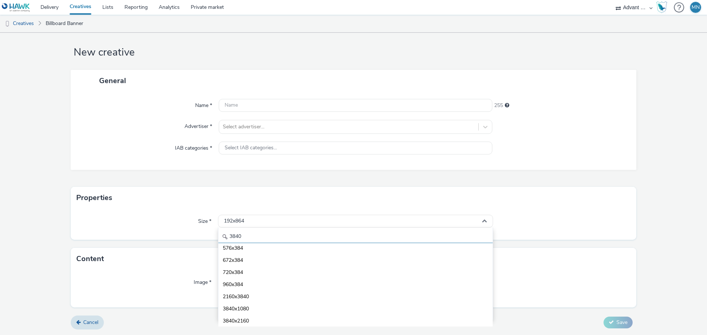
scroll to position [0, 0]
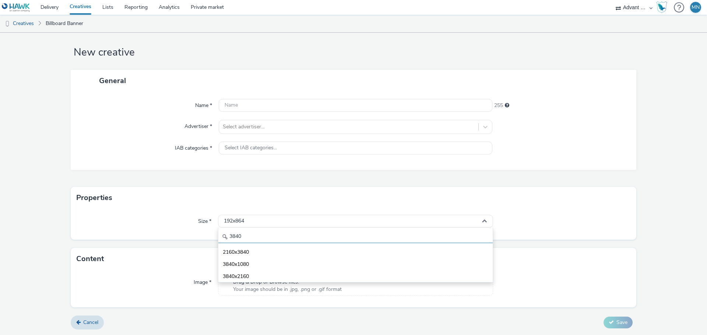
type input "3840"
click at [668, 212] on form "New creative General Name * 255 Advertiser * Select advertiser... IAB categorie…" at bounding box center [353, 180] width 707 height 310
click at [24, 24] on link "Creatives" at bounding box center [19, 24] width 38 height 18
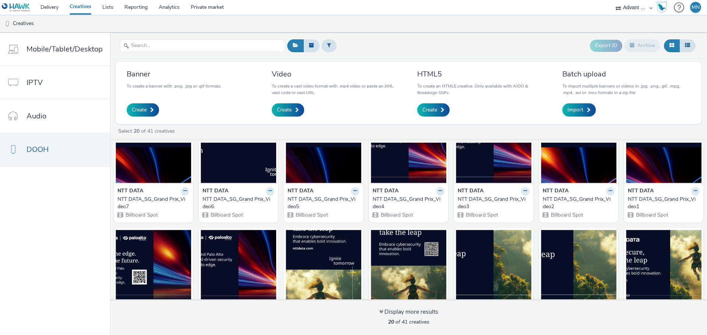
scroll to position [74, 0]
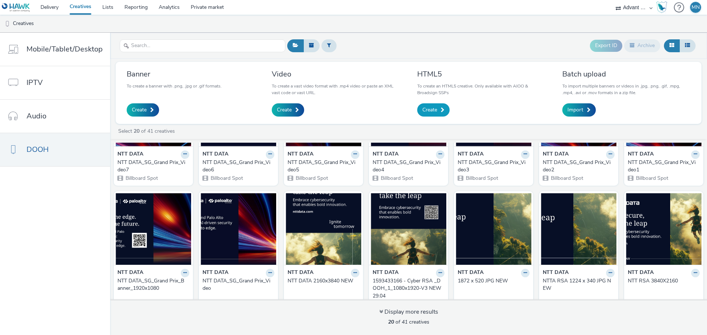
click at [424, 109] on span "Create" at bounding box center [429, 109] width 15 height 7
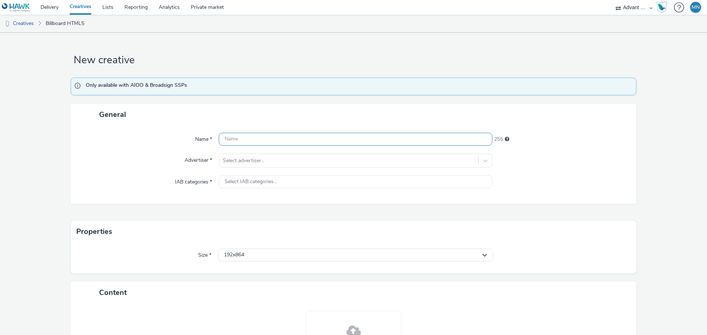
click at [342, 139] on input "text" at bounding box center [356, 139] width 274 height 13
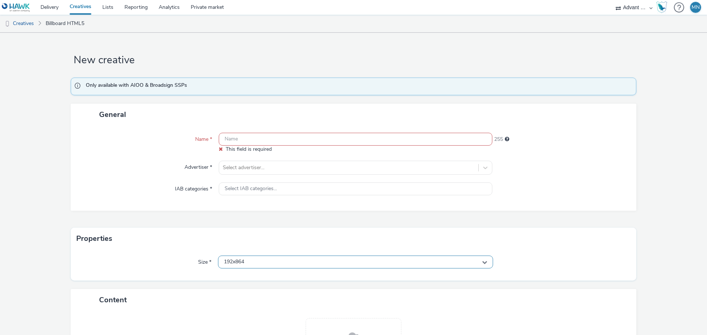
click at [282, 260] on div "192x864" at bounding box center [355, 262] width 275 height 13
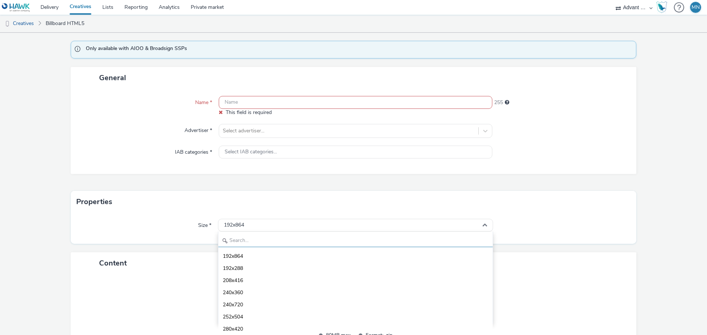
click at [282, 237] on input "text" at bounding box center [355, 241] width 274 height 13
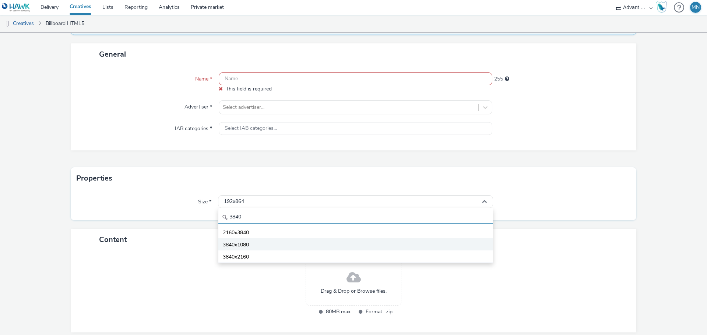
scroll to position [74, 0]
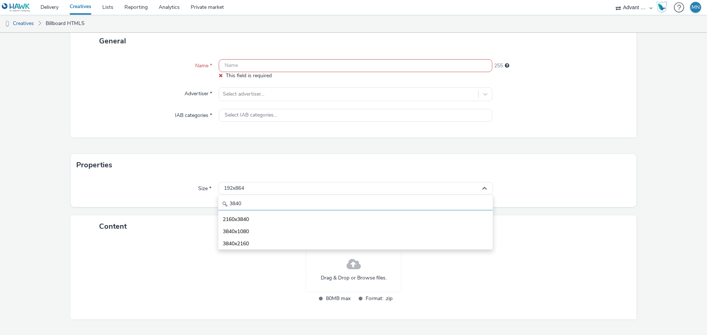
type input "3840"
click at [146, 183] on div "Size *" at bounding box center [147, 188] width 141 height 13
